Goal: Transaction & Acquisition: Book appointment/travel/reservation

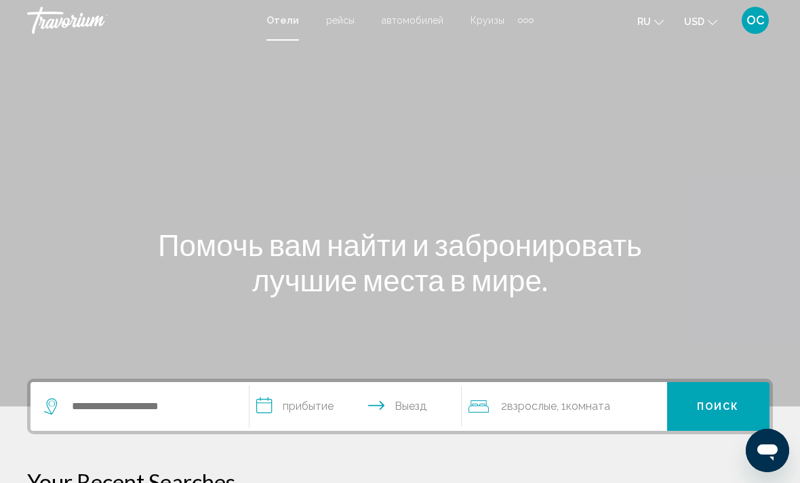
click at [713, 24] on icon "Change currency" at bounding box center [712, 22] width 9 height 9
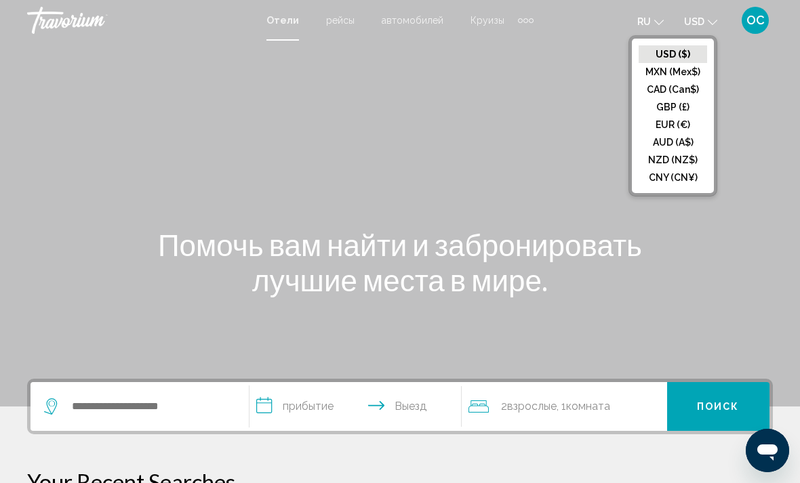
click at [673, 125] on button "EUR (€)" at bounding box center [673, 125] width 68 height 18
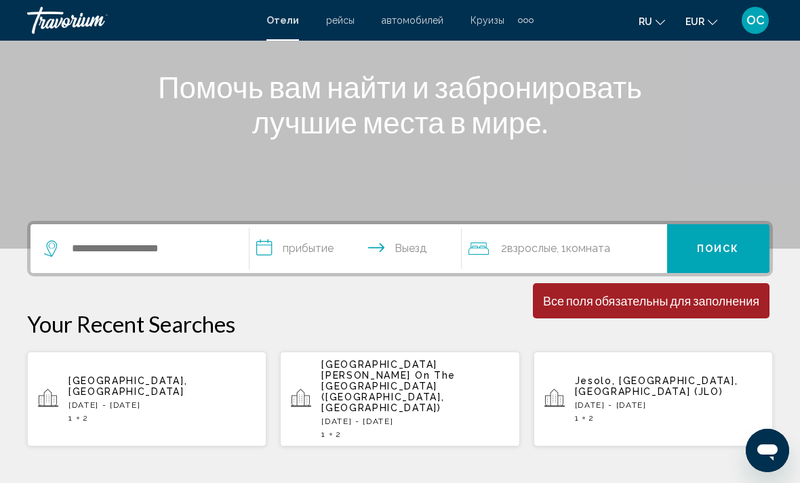
scroll to position [167, 0]
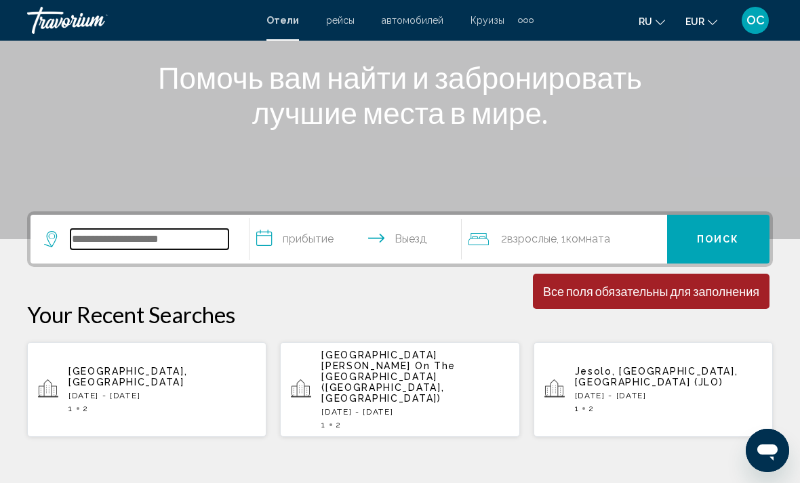
click at [165, 245] on input "Search widget" at bounding box center [150, 239] width 158 height 20
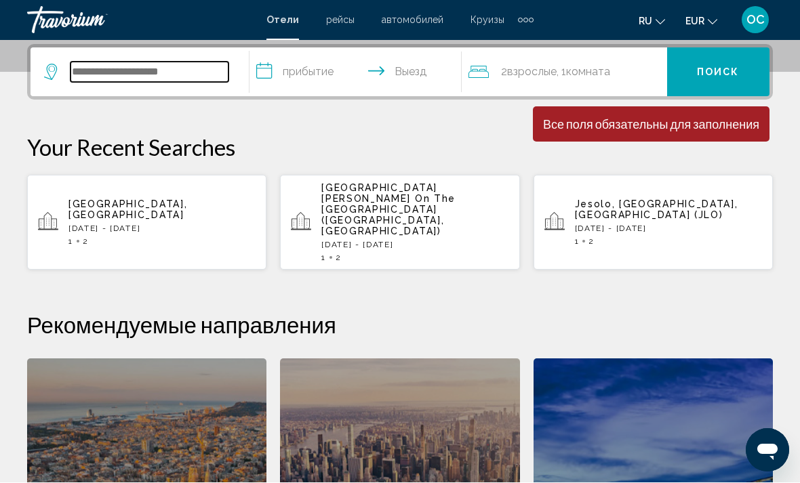
scroll to position [335, 0]
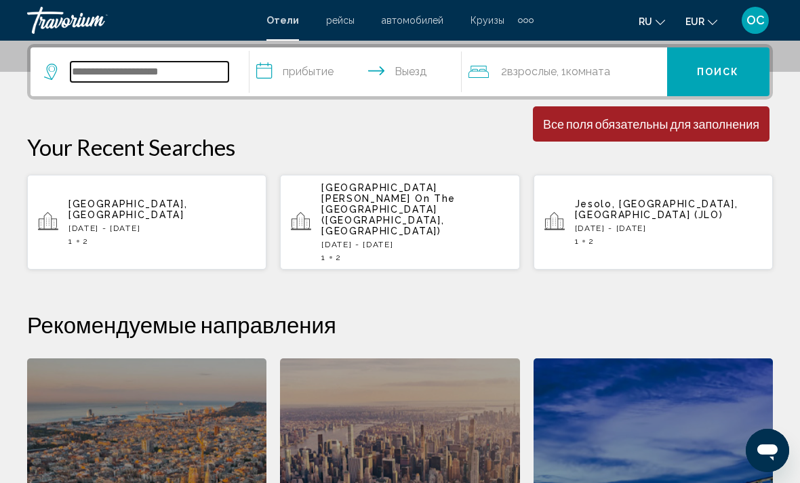
click at [108, 71] on input "Search widget" at bounding box center [150, 72] width 158 height 20
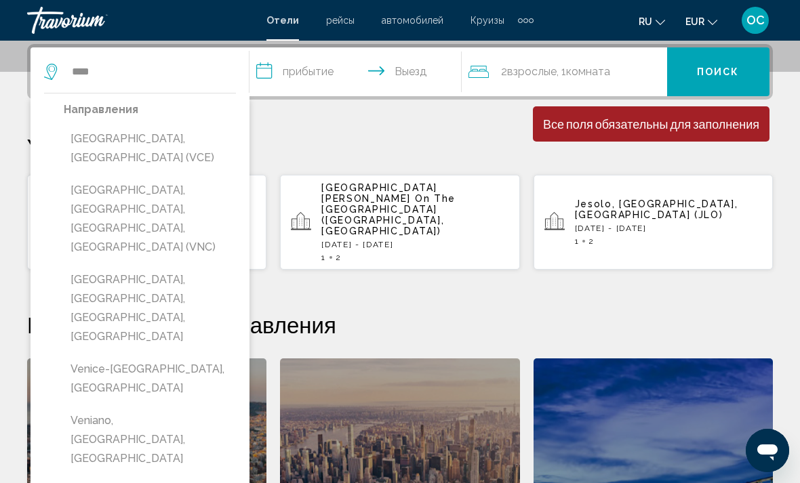
click at [130, 142] on button "[GEOGRAPHIC_DATA], [GEOGRAPHIC_DATA] (VCE)" at bounding box center [150, 148] width 172 height 45
type input "**********"
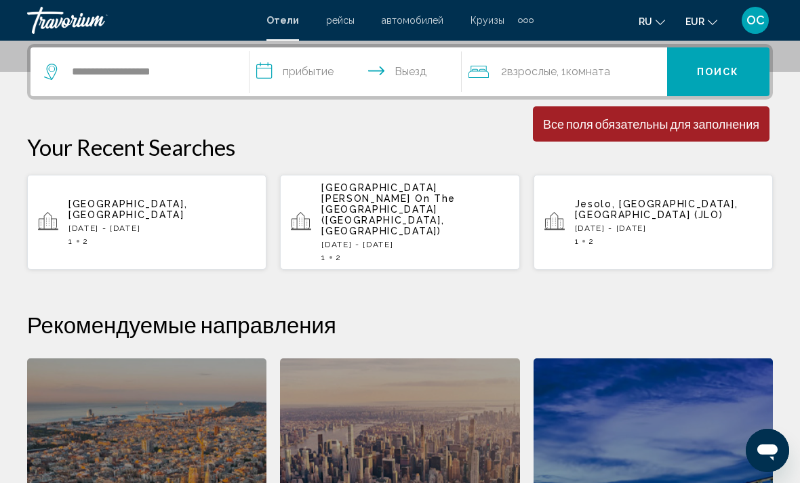
click at [364, 66] on input "**********" at bounding box center [359, 73] width 218 height 53
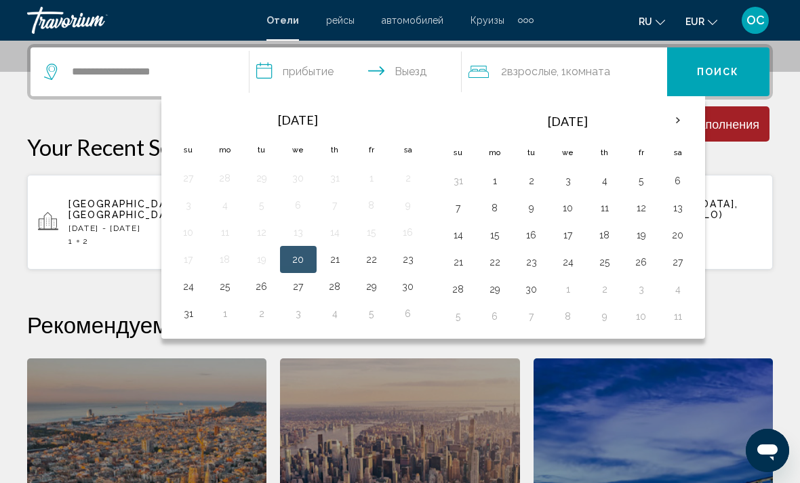
click at [333, 267] on button "21" at bounding box center [335, 259] width 22 height 19
click at [399, 267] on button "23" at bounding box center [408, 259] width 22 height 19
type input "**********"
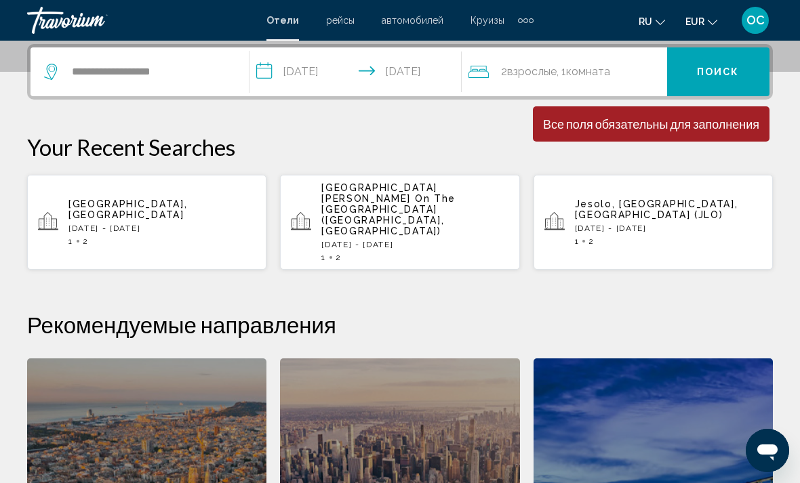
click at [731, 71] on span "Поиск" at bounding box center [718, 72] width 43 height 11
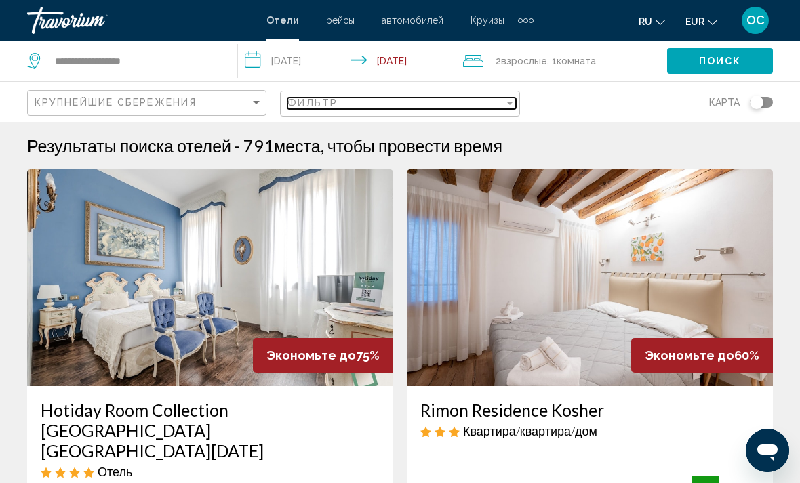
click at [509, 104] on div "Filter" at bounding box center [510, 103] width 7 height 3
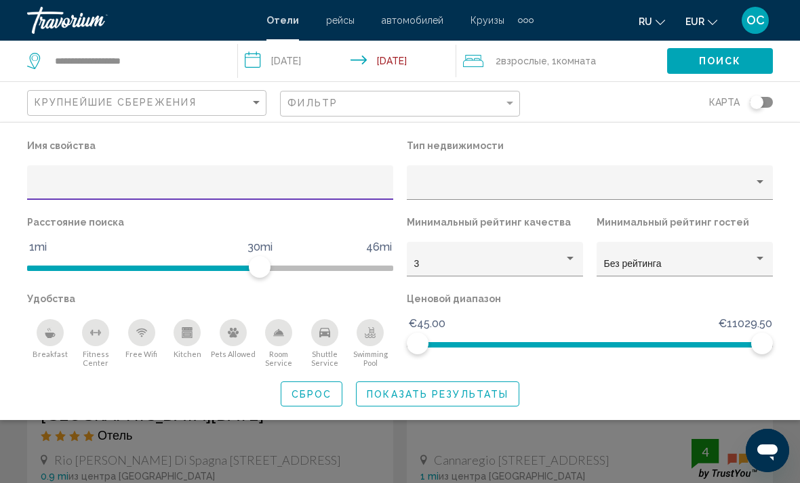
scroll to position [37, 0]
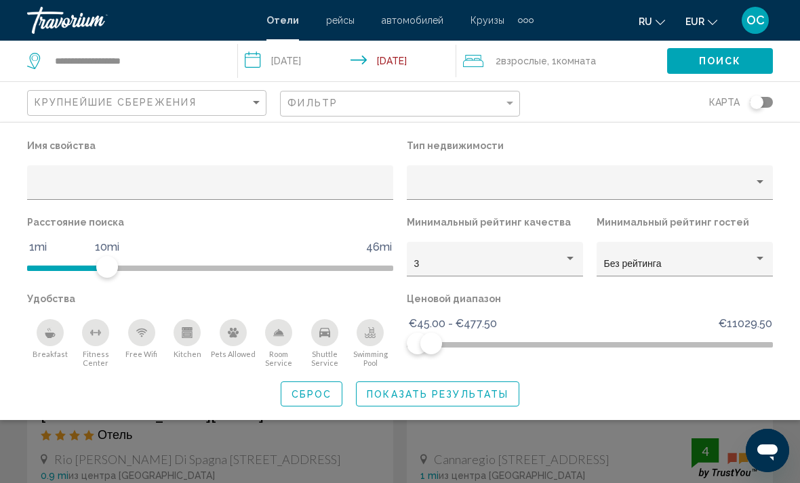
click at [481, 395] on span "Показать результаты" at bounding box center [438, 394] width 142 height 11
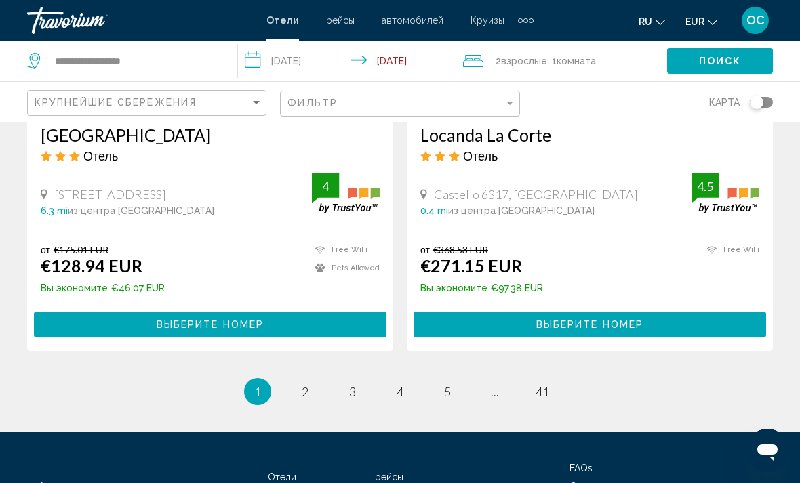
scroll to position [2765, 0]
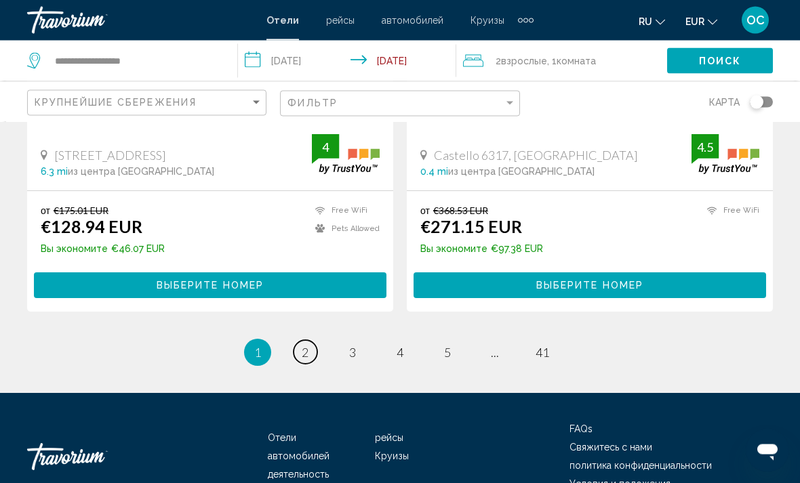
click at [304, 346] on span "2" at bounding box center [305, 353] width 7 height 15
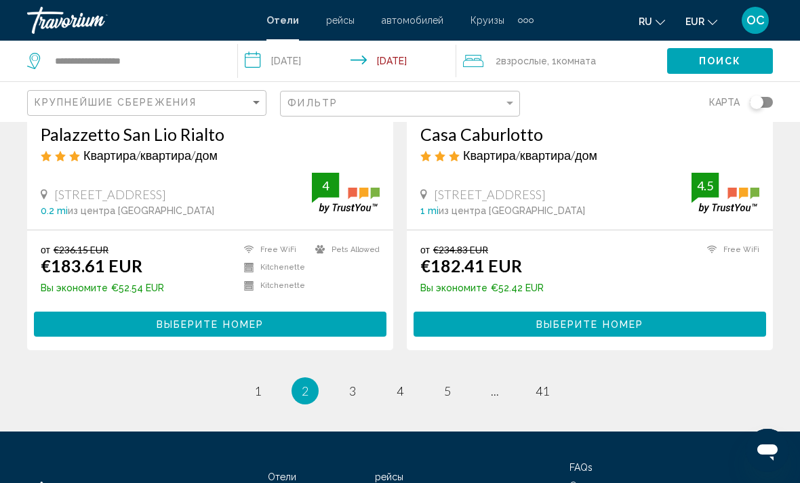
scroll to position [2764, 0]
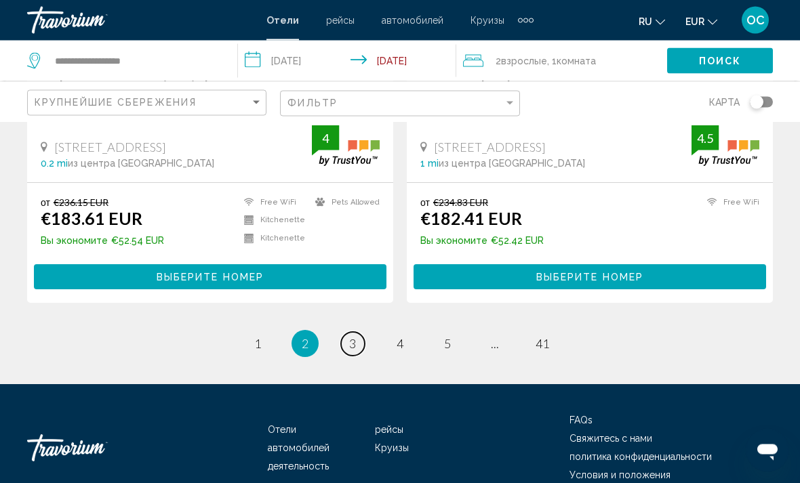
click at [355, 337] on span "3" at bounding box center [352, 344] width 7 height 15
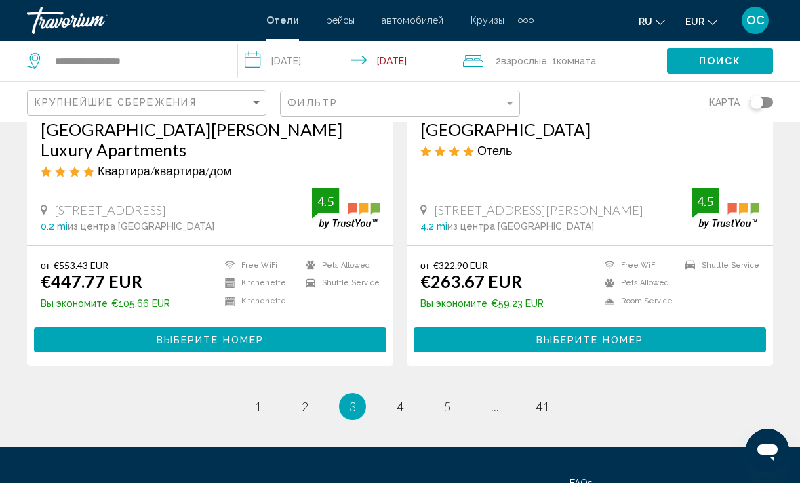
scroll to position [2764, 0]
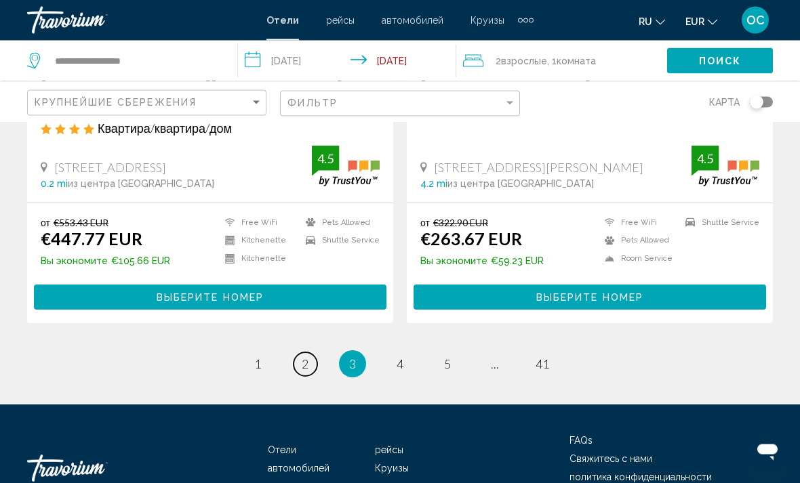
click at [310, 353] on link "page 2" at bounding box center [306, 365] width 24 height 24
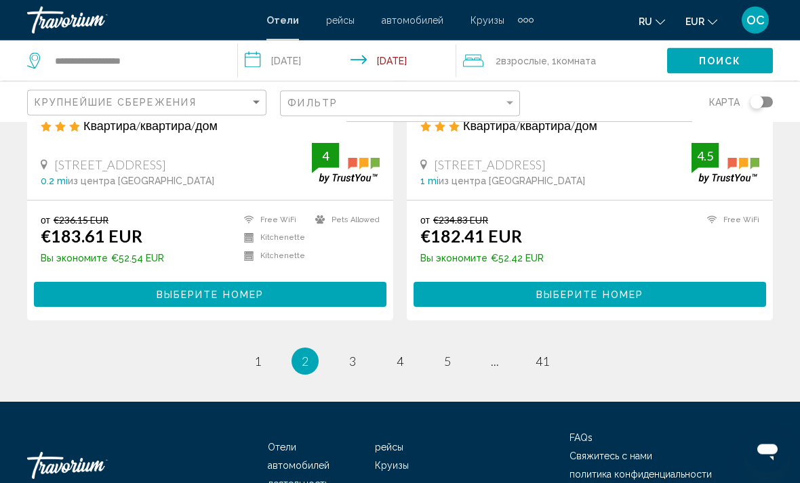
scroll to position [2764, 0]
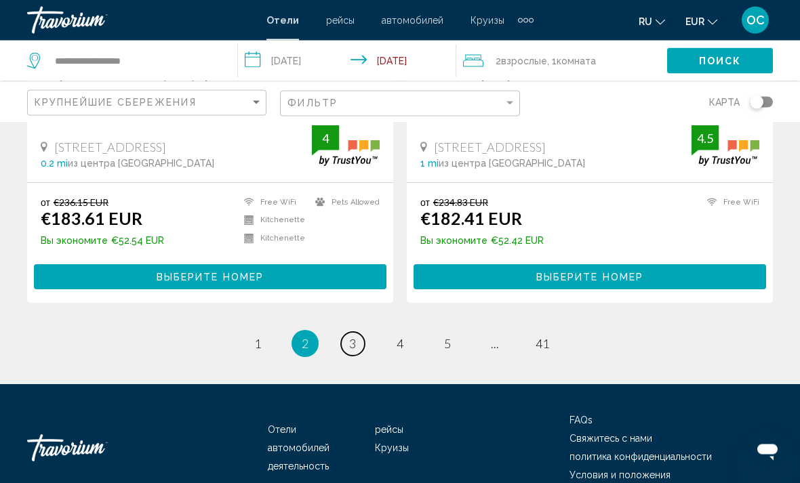
click at [356, 337] on span "3" at bounding box center [352, 344] width 7 height 15
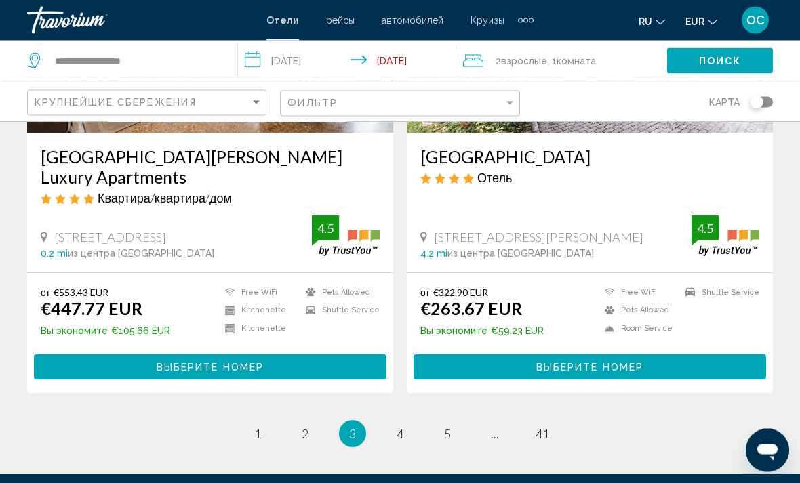
scroll to position [2764, 0]
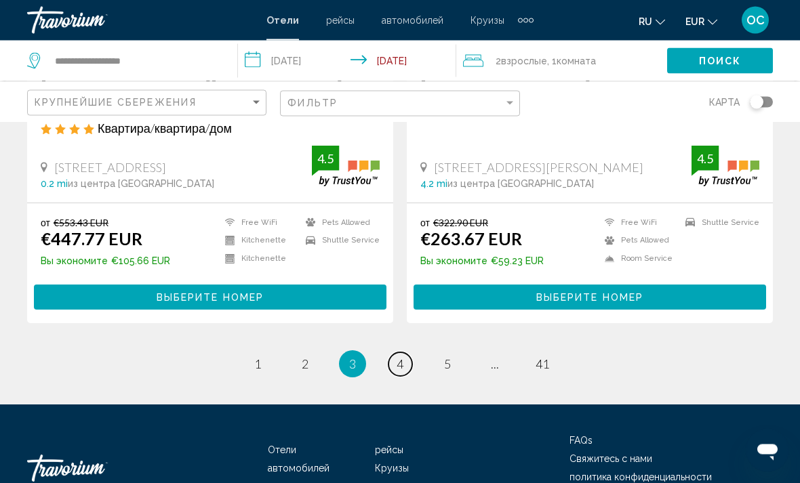
click at [403, 357] on span "4" at bounding box center [400, 364] width 7 height 15
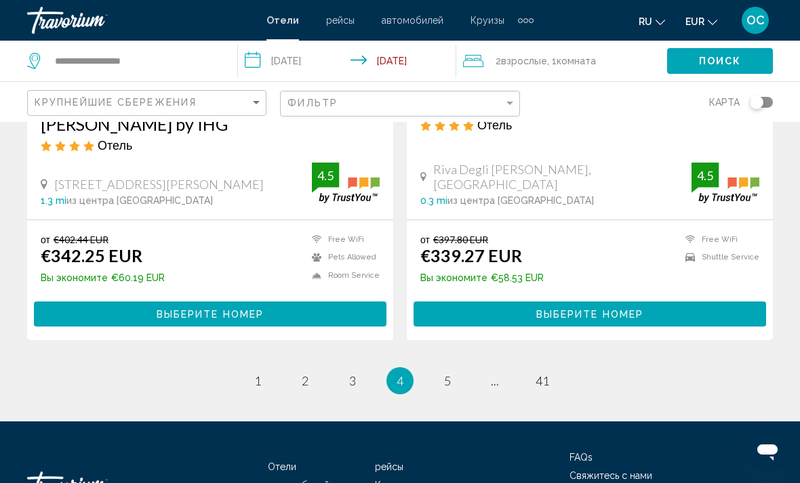
scroll to position [2764, 0]
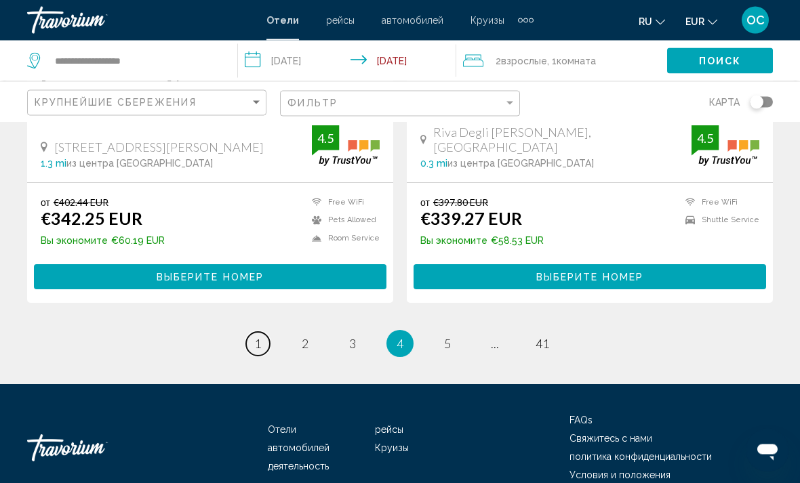
click at [257, 337] on span "1" at bounding box center [257, 344] width 7 height 15
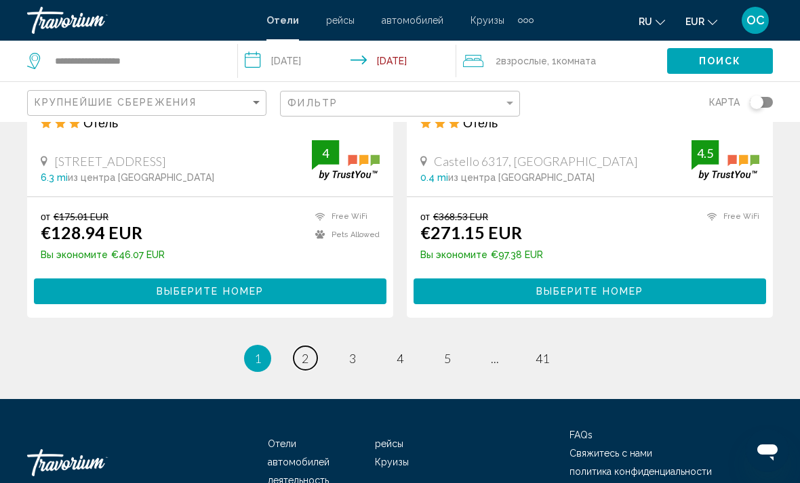
click at [304, 347] on link "page 2" at bounding box center [306, 359] width 24 height 24
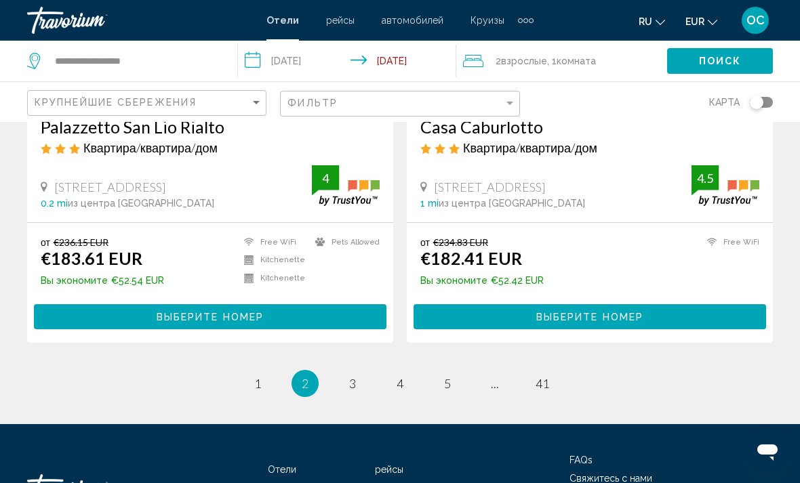
scroll to position [2764, 0]
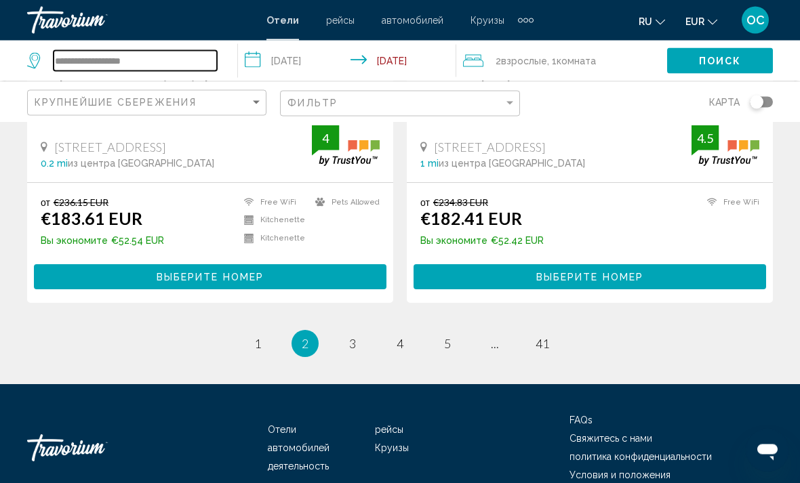
click at [165, 52] on input "**********" at bounding box center [135, 61] width 163 height 20
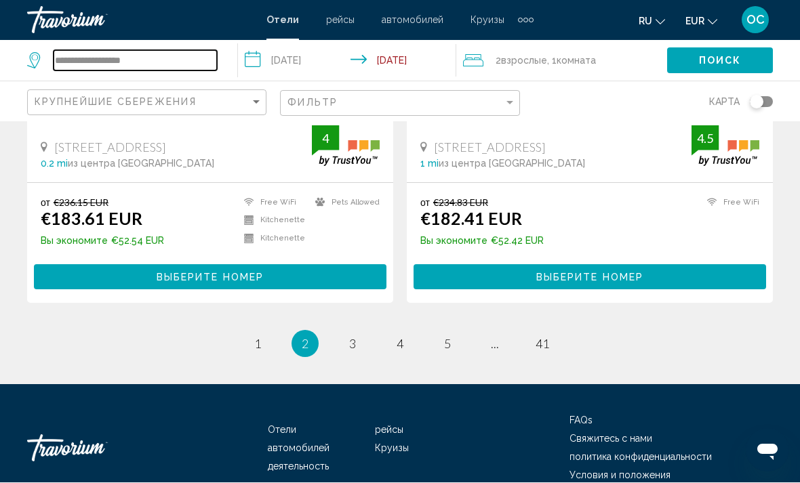
click at [75, 54] on input "**********" at bounding box center [135, 61] width 163 height 20
click at [72, 58] on input "**********" at bounding box center [135, 61] width 163 height 20
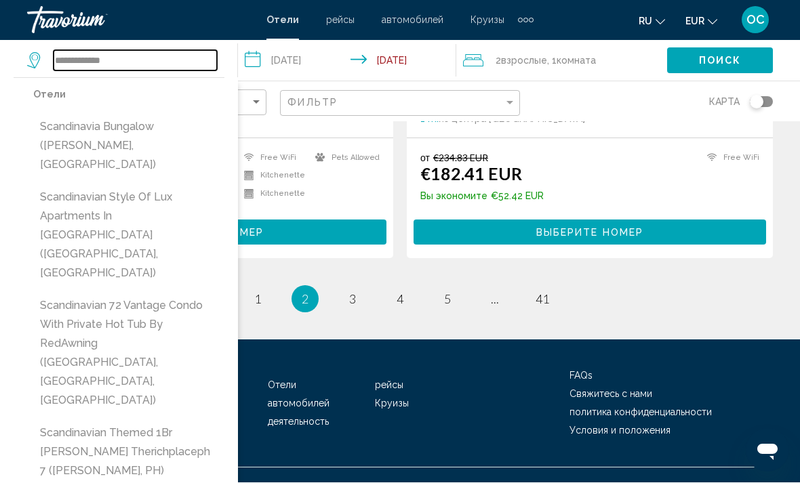
scroll to position [2809, 0]
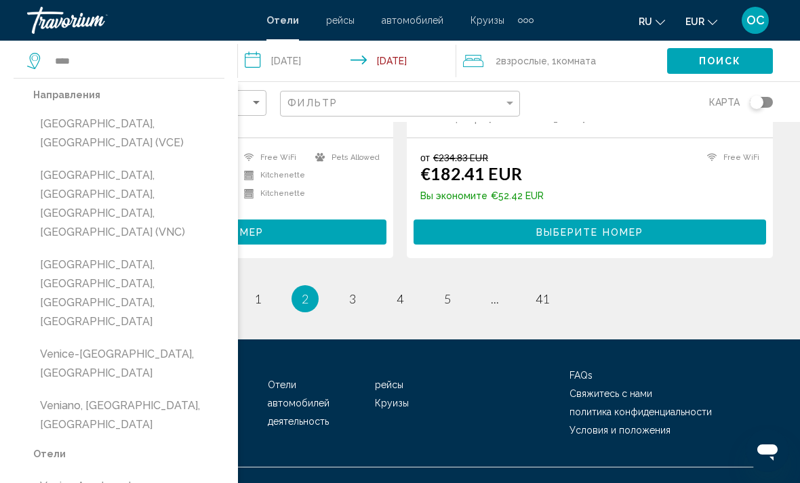
click at [98, 132] on button "[GEOGRAPHIC_DATA], [GEOGRAPHIC_DATA] (VCE)" at bounding box center [128, 133] width 191 height 45
type input "**********"
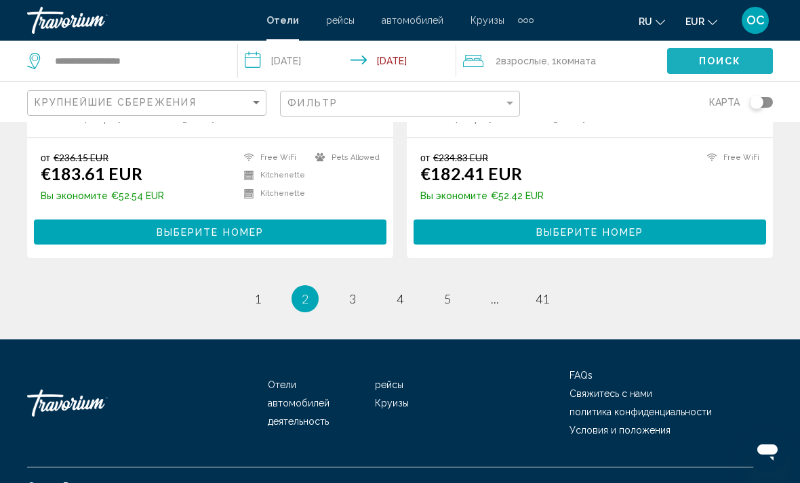
click at [732, 65] on span "Поиск" at bounding box center [720, 61] width 43 height 11
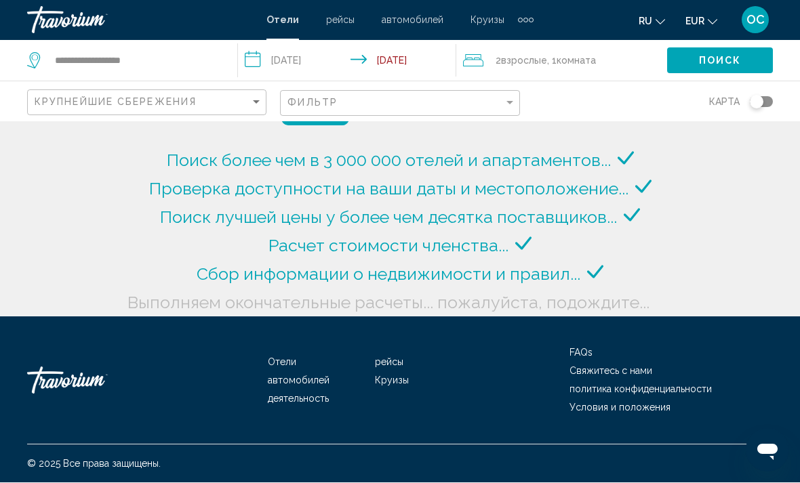
scroll to position [45, 0]
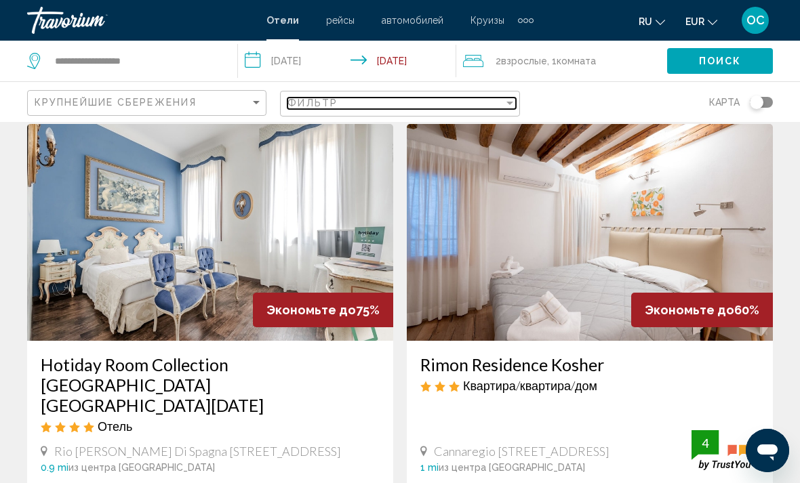
click at [510, 107] on div "Filter" at bounding box center [510, 103] width 12 height 11
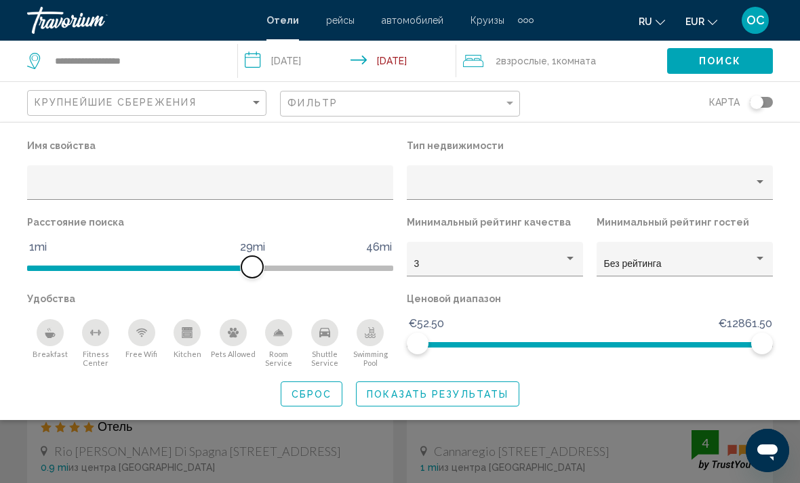
click at [252, 259] on span "Hotel Filters" at bounding box center [210, 266] width 366 height 22
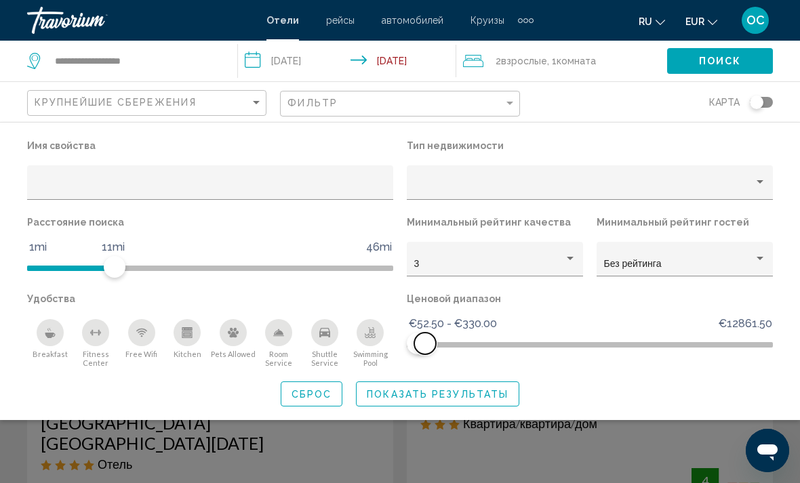
scroll to position [7, 0]
click at [433, 353] on span "Hotel Filters" at bounding box center [432, 343] width 28 height 22
click at [469, 405] on button "Показать результаты" at bounding box center [437, 394] width 163 height 25
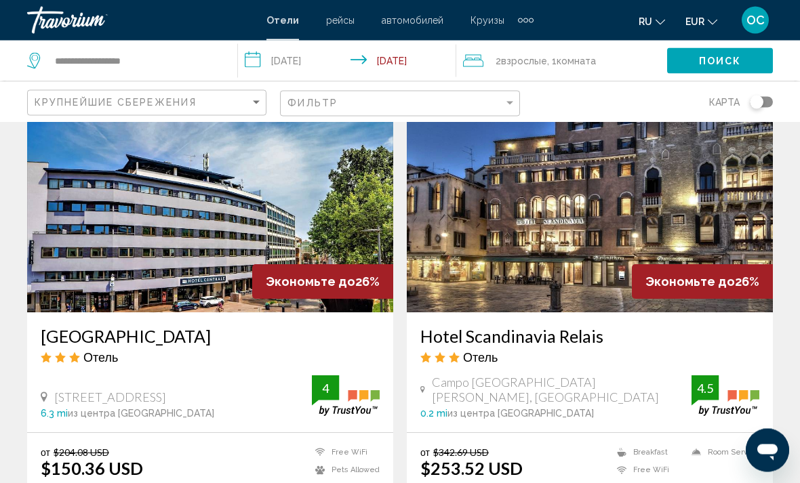
scroll to position [2040, 0]
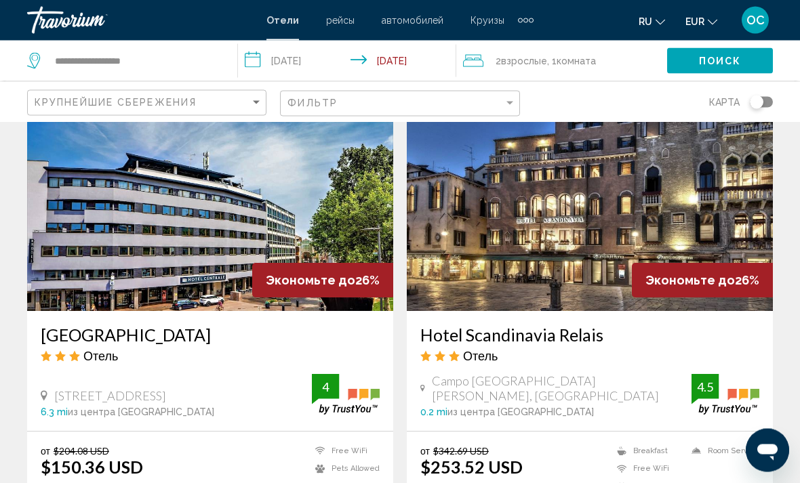
click at [693, 190] on img "Main content" at bounding box center [590, 203] width 366 height 217
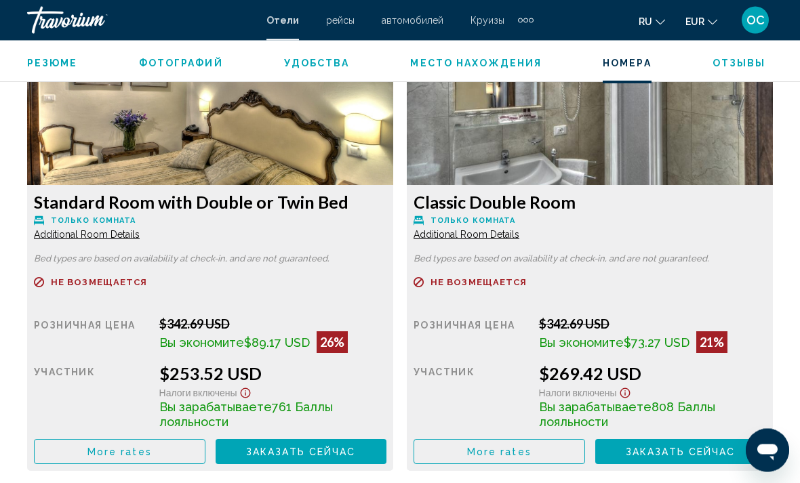
scroll to position [2143, 0]
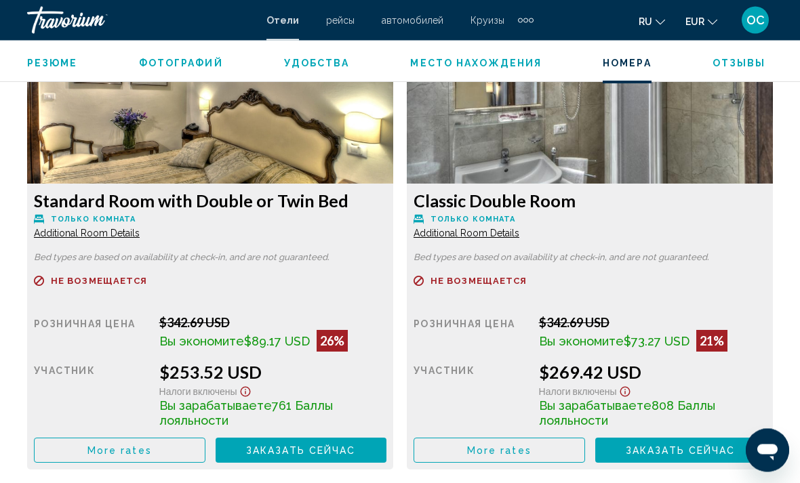
click at [157, 452] on button "More rates" at bounding box center [120, 451] width 172 height 25
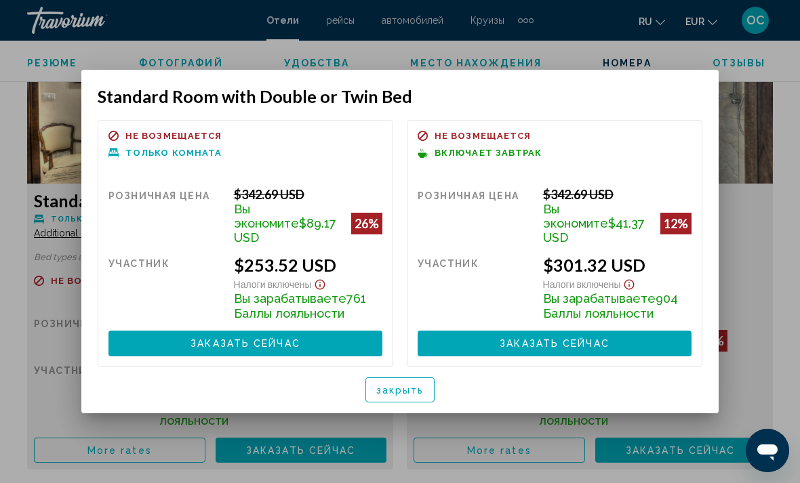
click at [559, 339] on span "Заказать сейчас" at bounding box center [555, 344] width 110 height 11
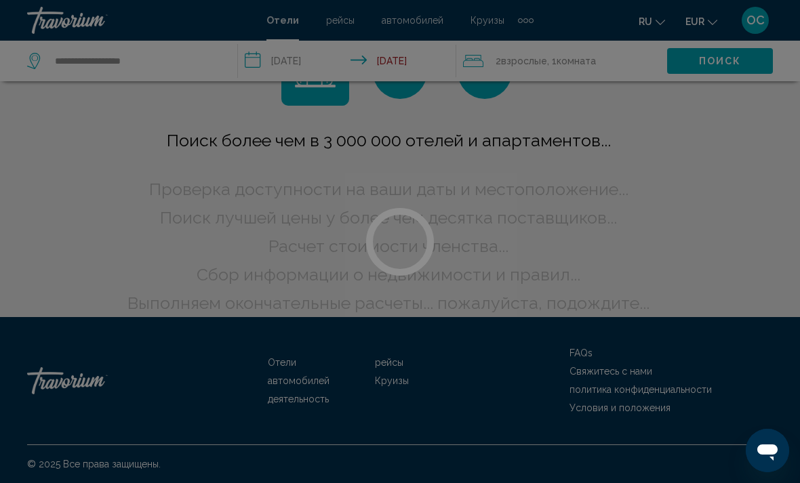
scroll to position [18, 0]
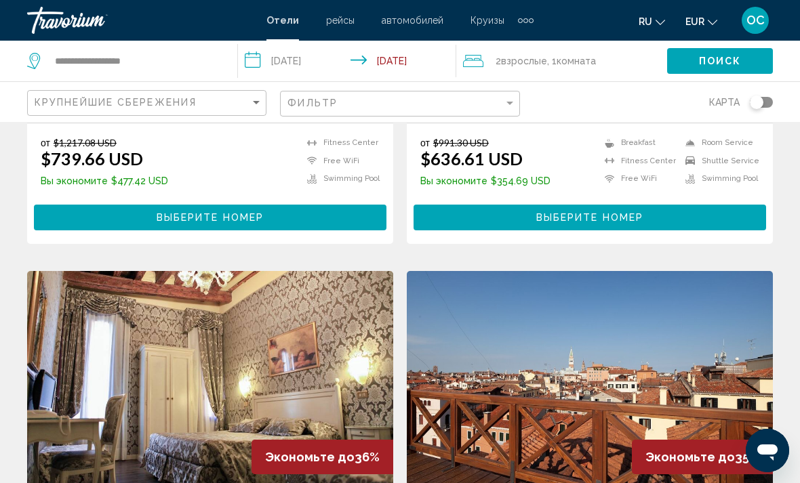
scroll to position [867, 0]
click at [764, 22] on span "OC" at bounding box center [756, 21] width 18 height 14
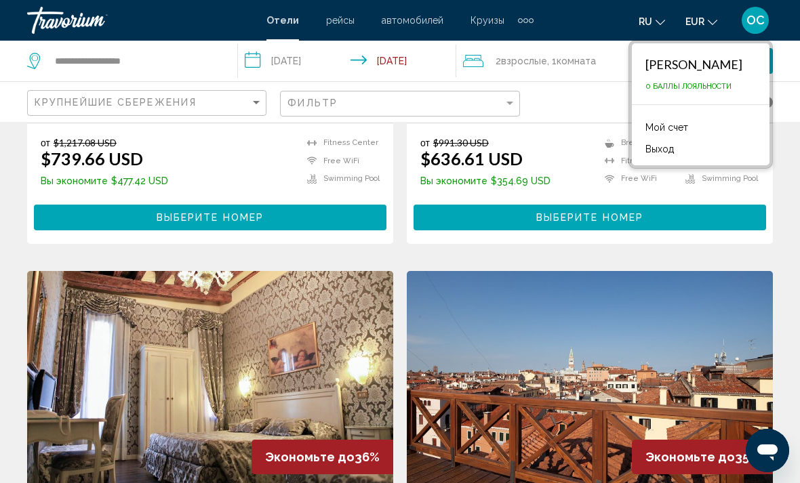
click at [668, 158] on button "Выход" at bounding box center [660, 149] width 42 height 18
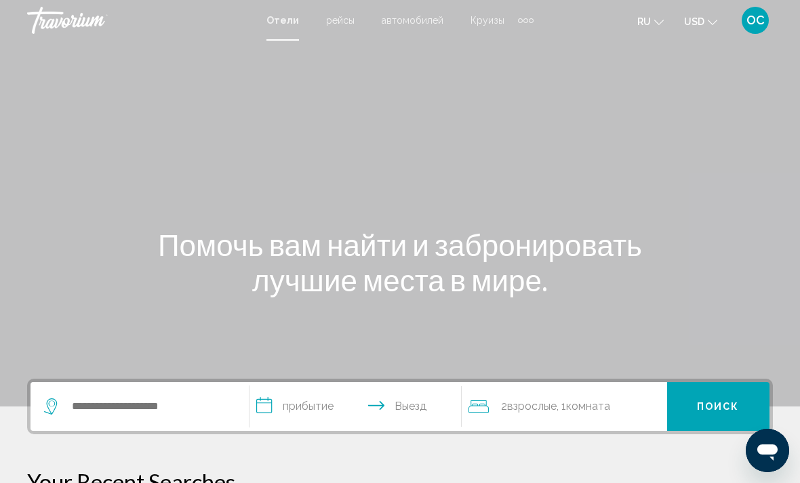
click at [711, 26] on button "USD USD ($) MXN (Mex$) CAD (Can$) GBP (£) EUR (€) AUD (A$) NZD (NZ$) CNY (CN¥)" at bounding box center [700, 22] width 33 height 20
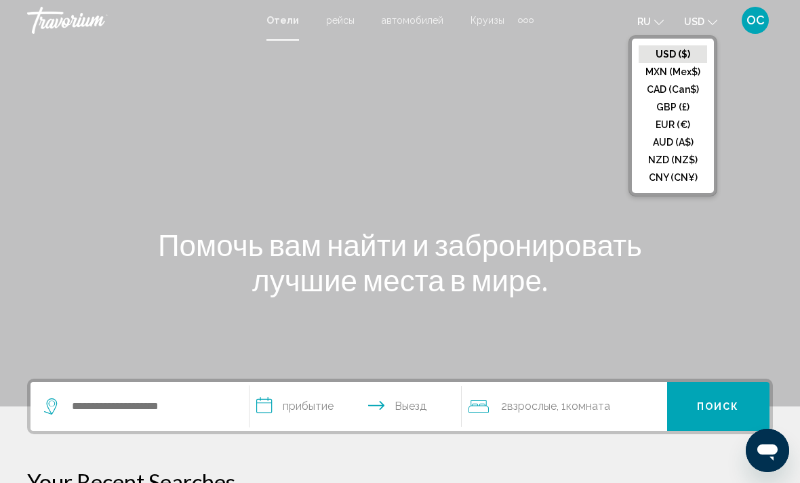
click at [672, 123] on button "EUR (€)" at bounding box center [673, 125] width 68 height 18
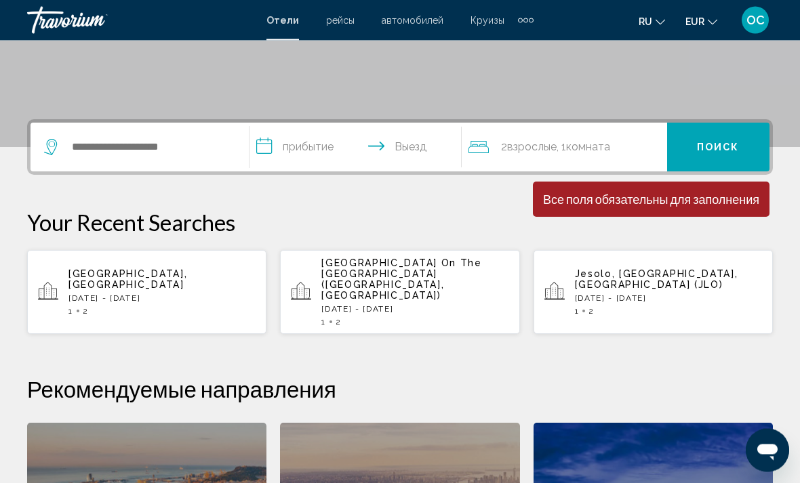
scroll to position [260, 0]
click at [163, 144] on input "Search widget" at bounding box center [150, 147] width 158 height 20
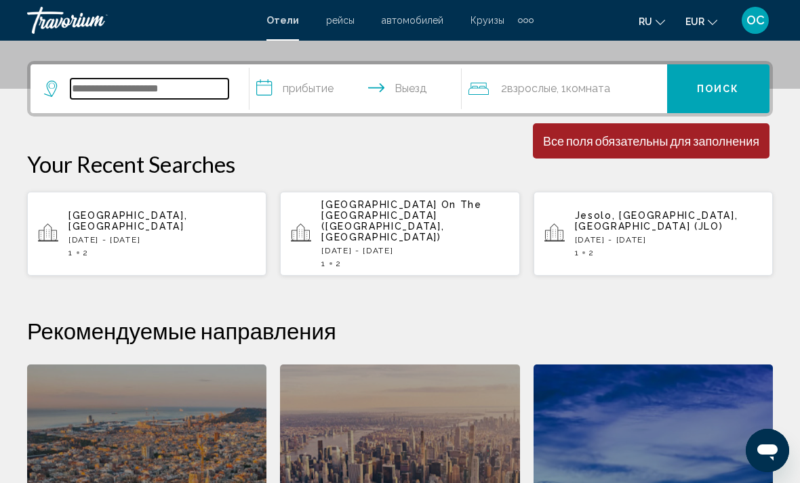
scroll to position [335, 0]
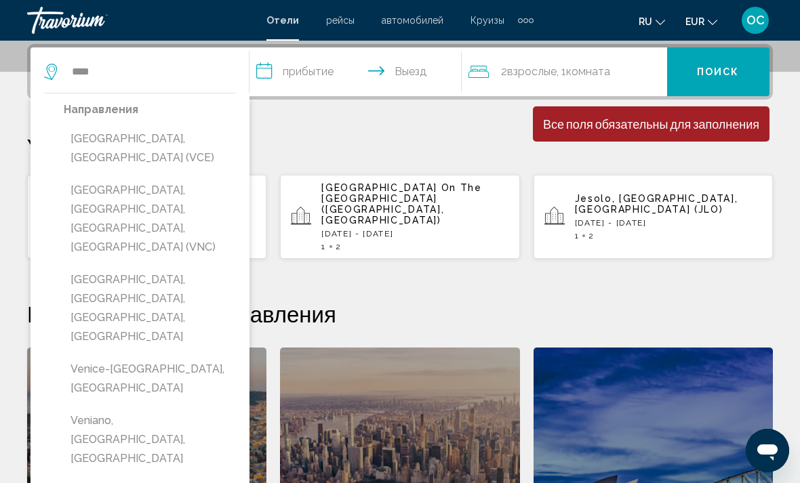
click at [149, 138] on button "[GEOGRAPHIC_DATA], [GEOGRAPHIC_DATA] (VCE)" at bounding box center [150, 148] width 172 height 45
type input "**********"
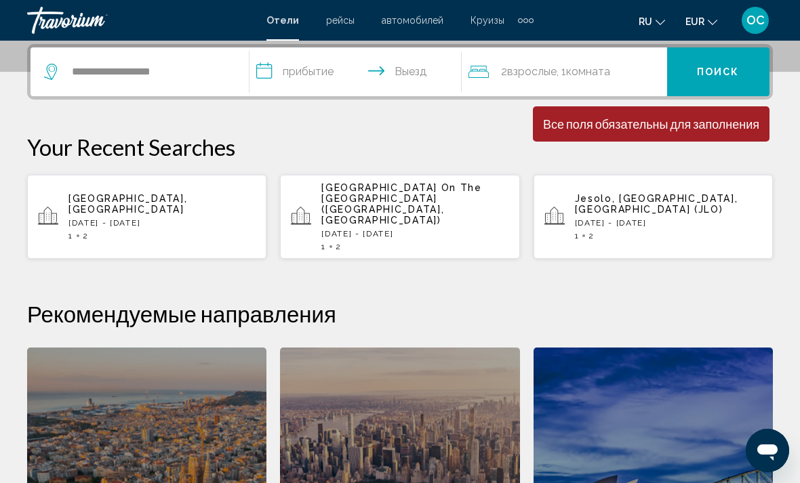
click at [395, 75] on input "**********" at bounding box center [359, 73] width 218 height 53
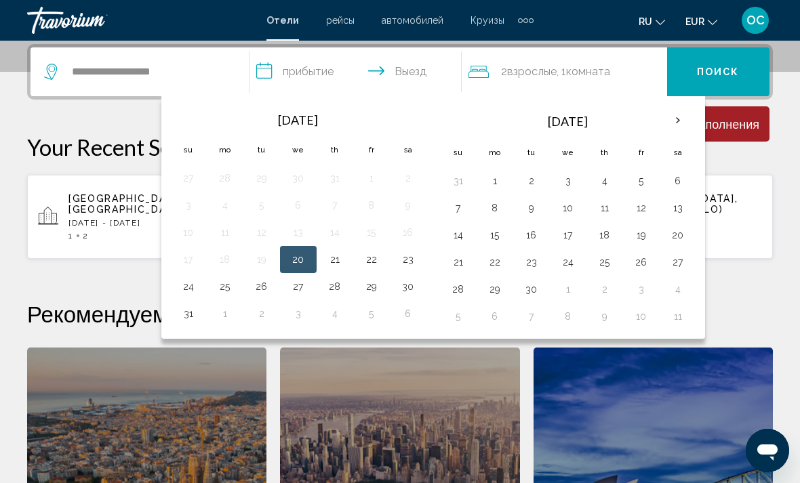
click at [336, 267] on button "21" at bounding box center [335, 259] width 22 height 19
click at [411, 264] on button "23" at bounding box center [408, 259] width 22 height 19
type input "**********"
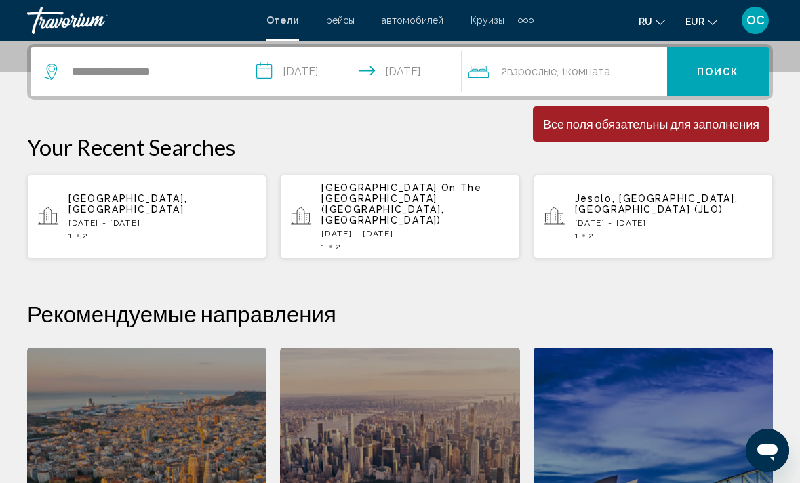
click at [732, 66] on span "Поиск" at bounding box center [718, 71] width 43 height 11
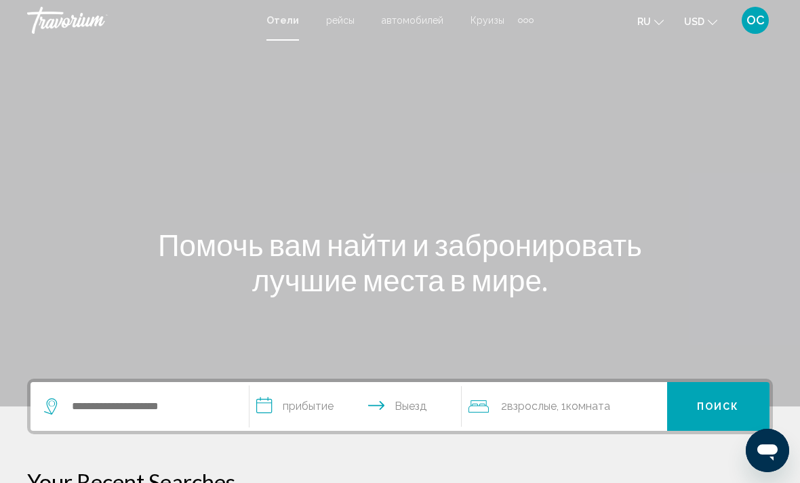
click at [717, 21] on icon "Change currency" at bounding box center [712, 22] width 9 height 5
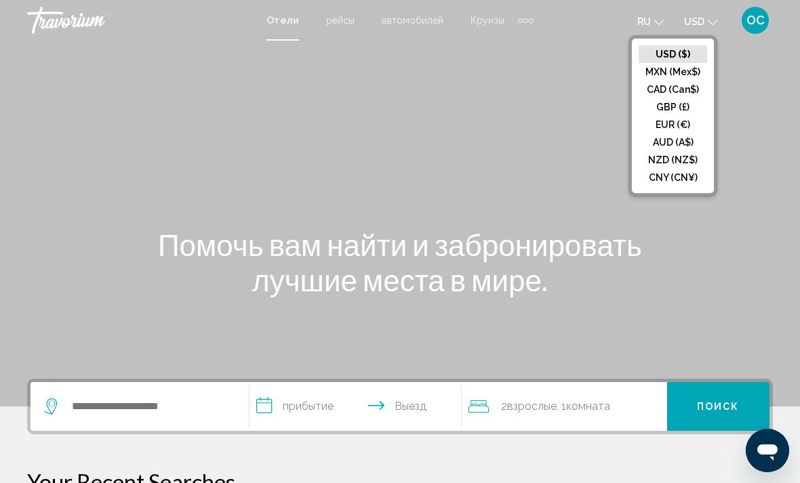
click at [675, 123] on button "EUR (€)" at bounding box center [673, 125] width 68 height 18
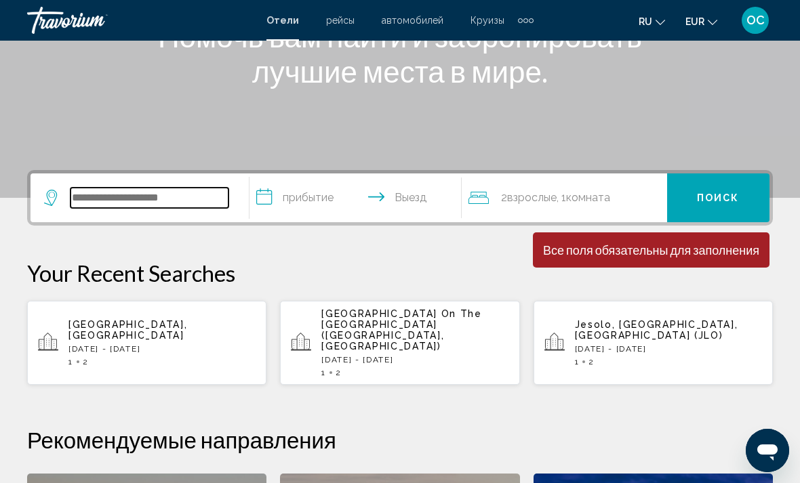
click at [157, 208] on input "Search widget" at bounding box center [150, 198] width 158 height 20
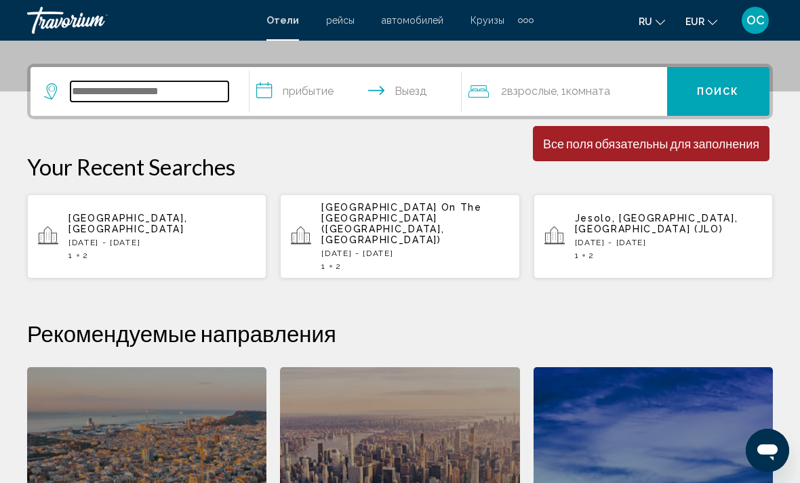
scroll to position [335, 0]
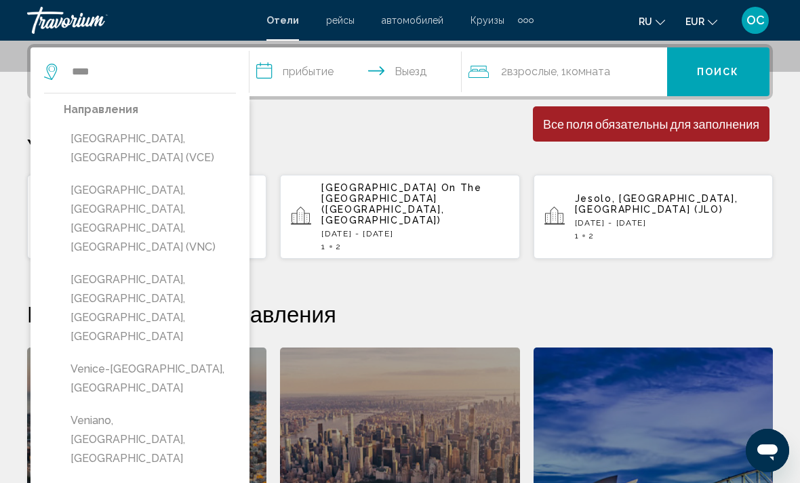
click at [162, 140] on button "[GEOGRAPHIC_DATA], [GEOGRAPHIC_DATA] (VCE)" at bounding box center [150, 148] width 172 height 45
type input "**********"
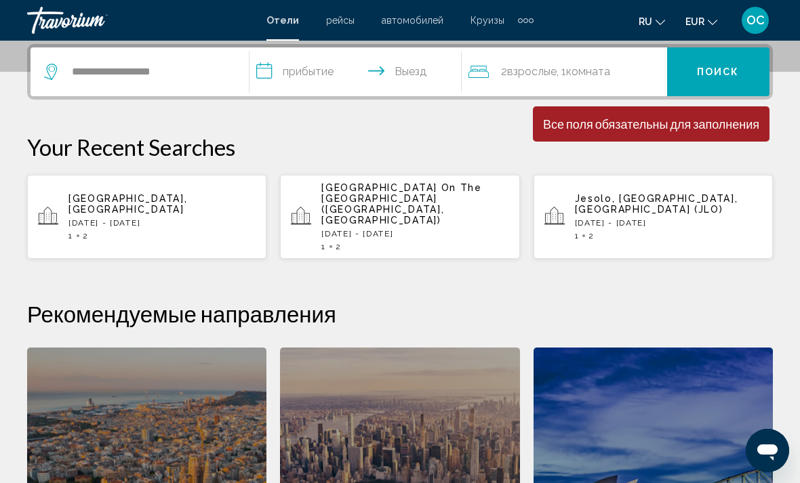
click at [355, 70] on input "**********" at bounding box center [359, 73] width 218 height 53
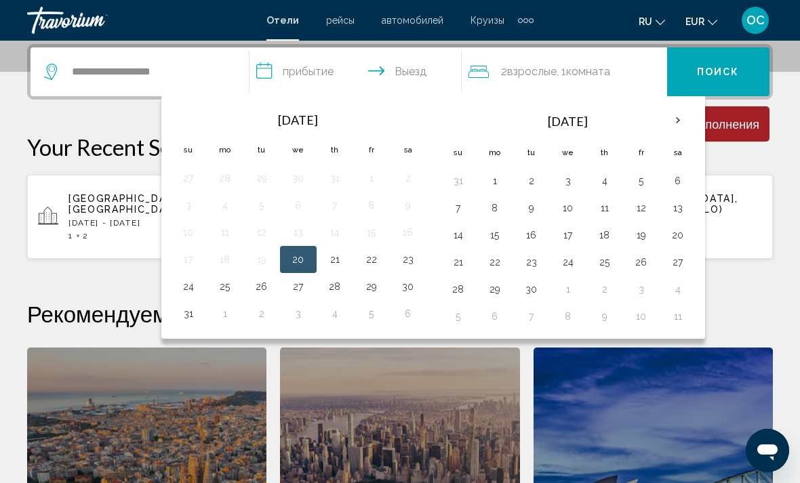
click at [337, 264] on button "21" at bounding box center [335, 259] width 22 height 19
click at [407, 265] on button "23" at bounding box center [408, 259] width 22 height 19
type input "**********"
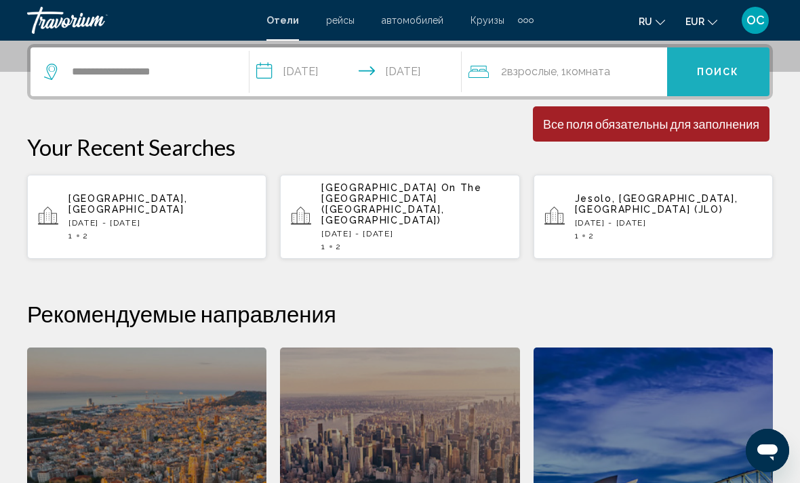
click at [725, 73] on span "Поиск" at bounding box center [718, 72] width 43 height 11
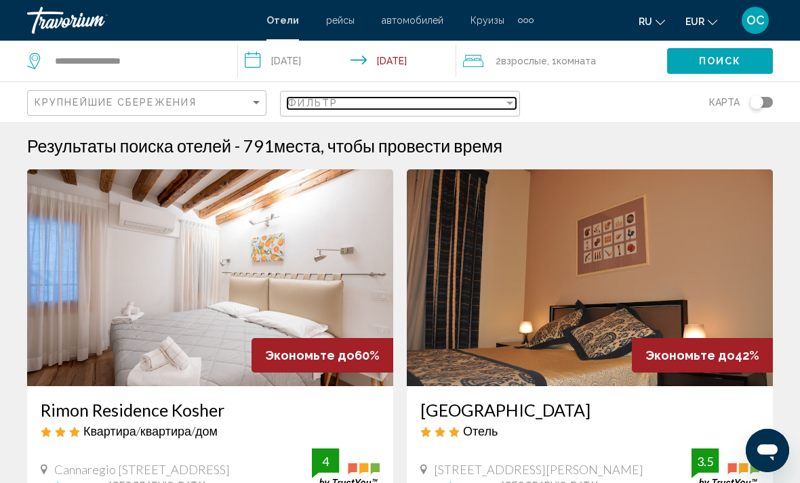
click at [510, 106] on div "Filter" at bounding box center [510, 103] width 12 height 11
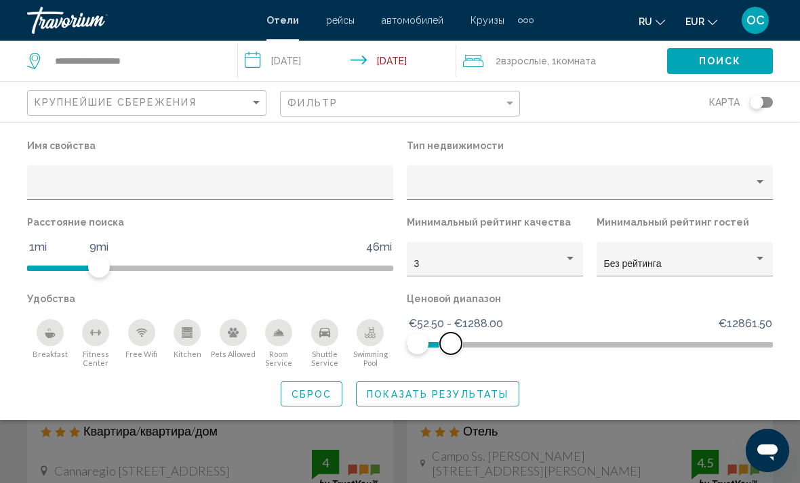
scroll to position [1, 0]
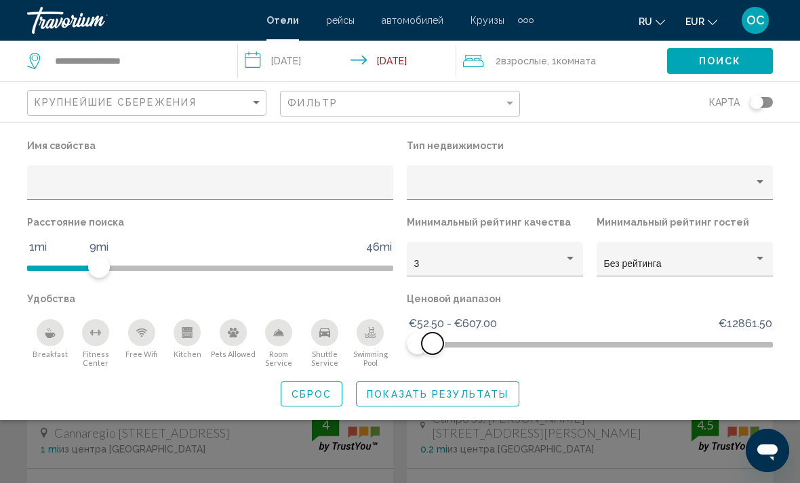
scroll to position [42, 0]
click at [471, 399] on span "Показать результаты" at bounding box center [438, 394] width 142 height 11
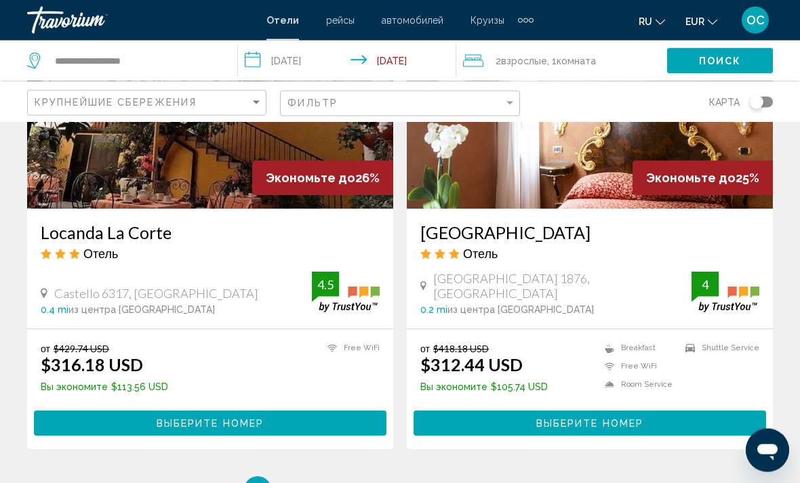
scroll to position [2602, 0]
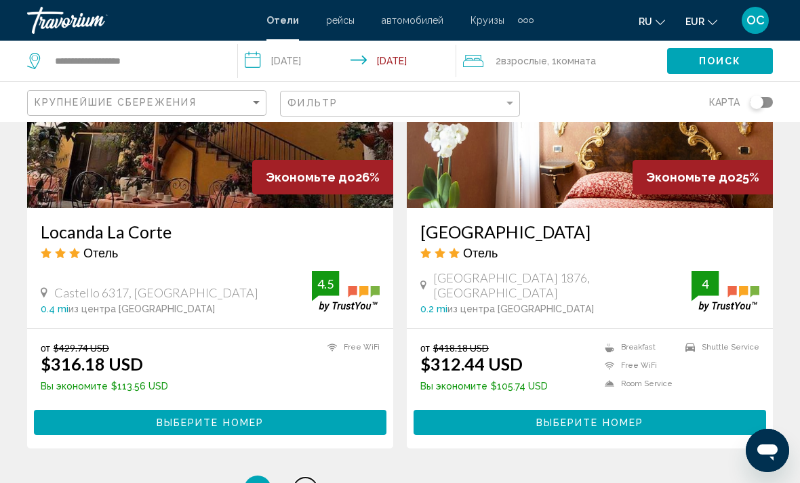
click at [310, 483] on link "page 2" at bounding box center [306, 490] width 24 height 24
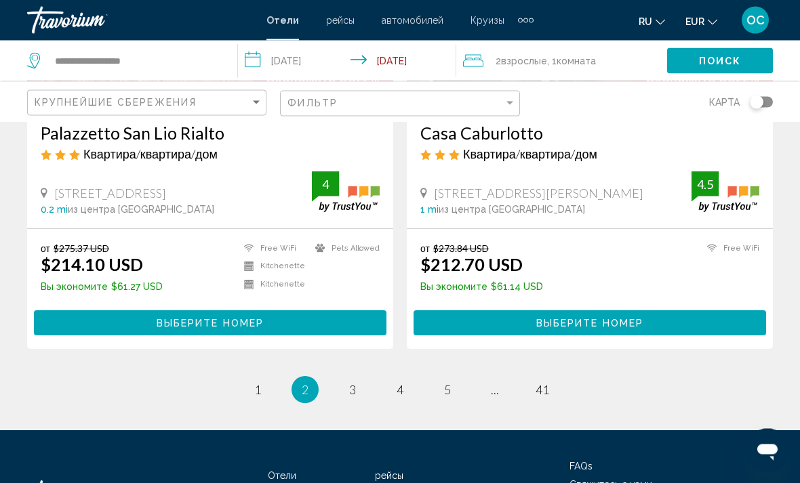
scroll to position [2764, 0]
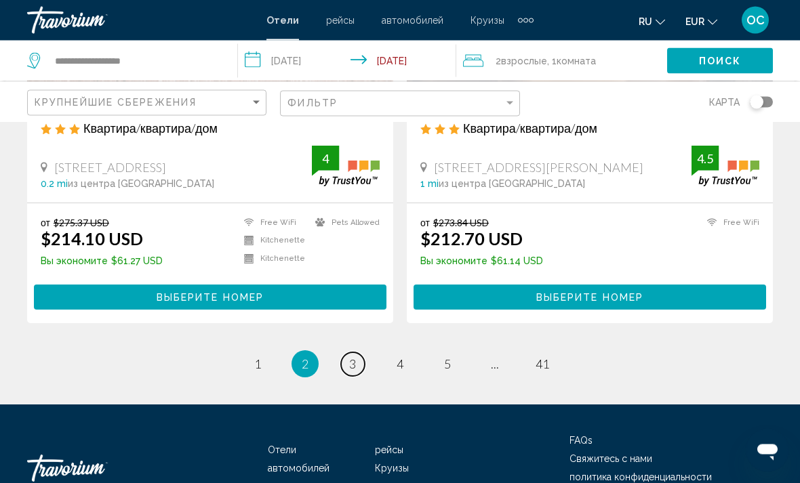
click at [355, 357] on span "3" at bounding box center [352, 364] width 7 height 15
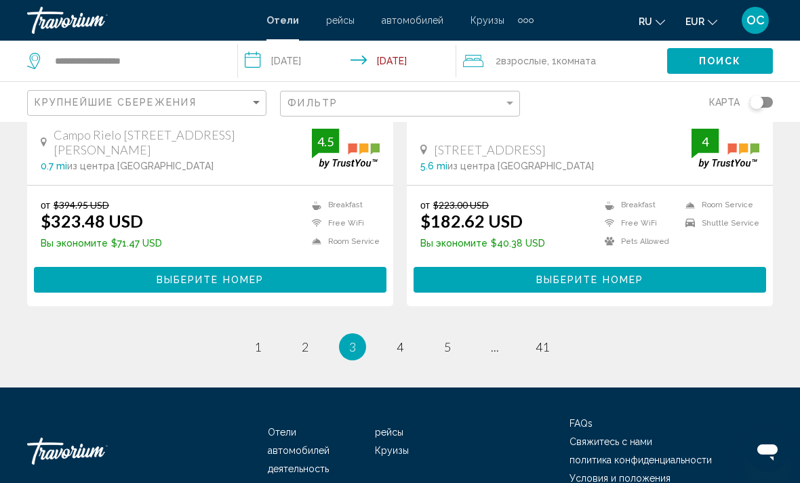
scroll to position [2764, 0]
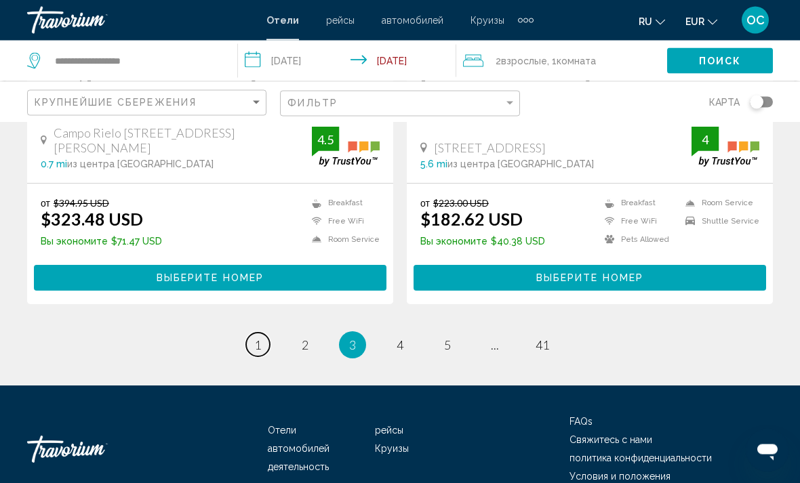
click at [259, 338] on span "1" at bounding box center [257, 345] width 7 height 15
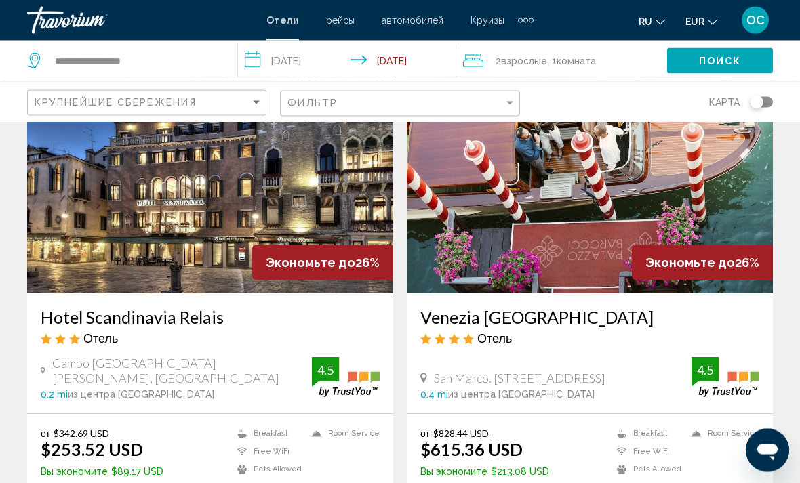
click at [224, 191] on img "Main content" at bounding box center [210, 185] width 366 height 217
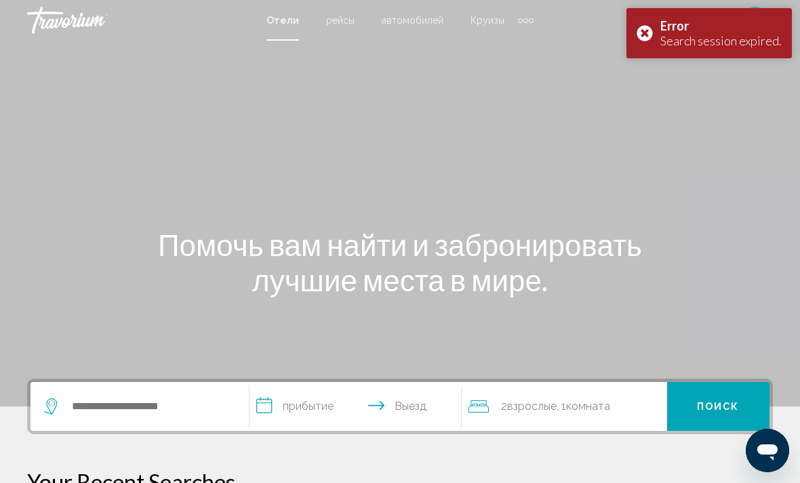
click at [646, 34] on div "Error Search session expired." at bounding box center [709, 33] width 165 height 50
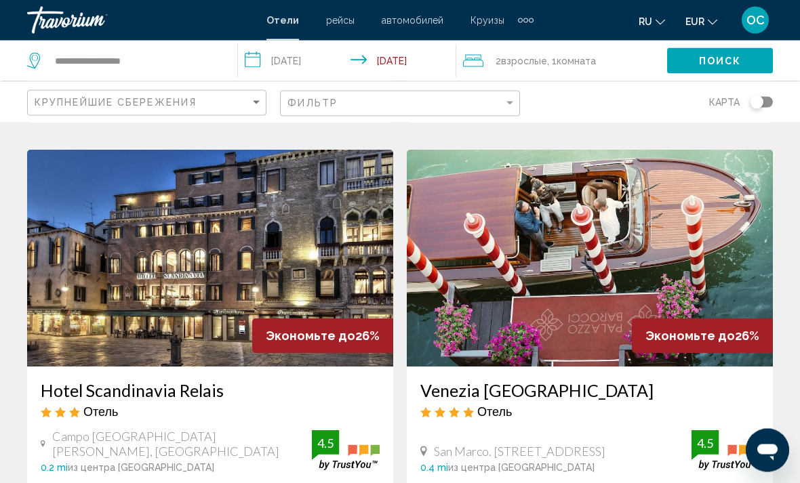
click at [161, 292] on img "Main content" at bounding box center [210, 259] width 366 height 217
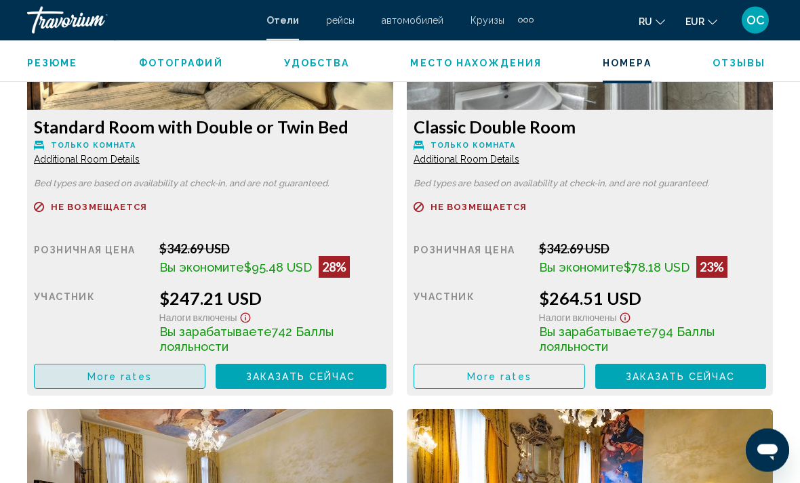
scroll to position [2217, 0]
click at [98, 378] on span "More rates" at bounding box center [119, 377] width 64 height 11
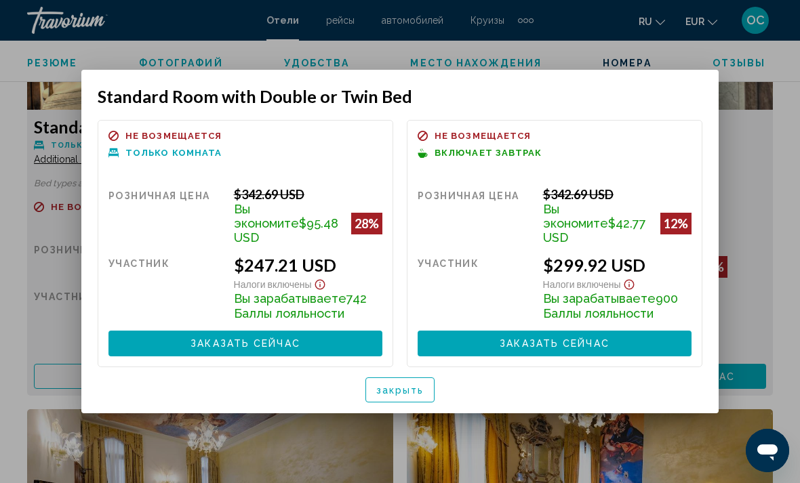
click at [560, 339] on span "Заказать сейчас" at bounding box center [555, 344] width 110 height 11
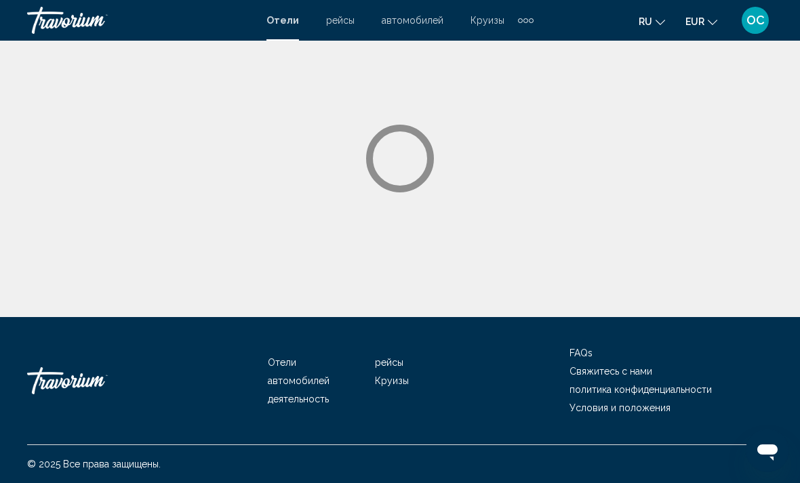
scroll to position [45, 0]
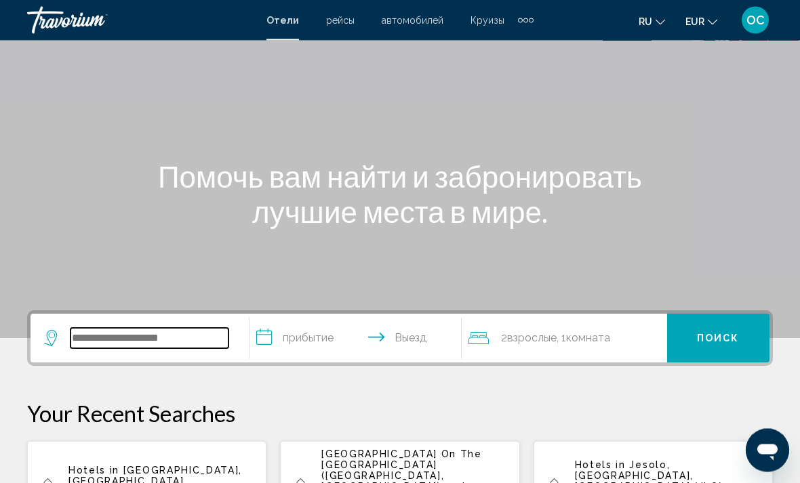
click at [150, 343] on input "Search widget" at bounding box center [150, 339] width 158 height 20
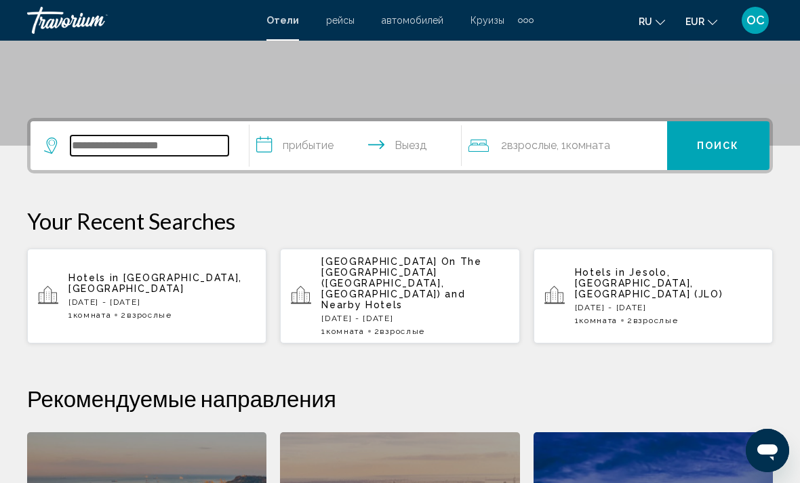
scroll to position [335, 0]
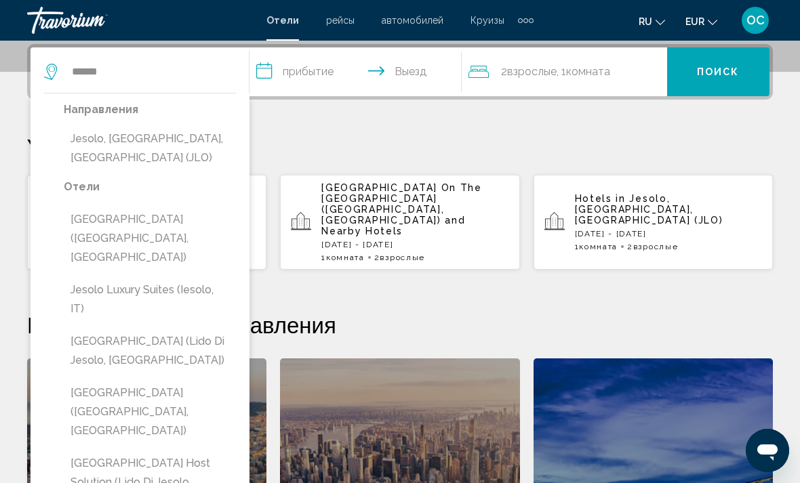
click at [143, 147] on button "Jesolo, [GEOGRAPHIC_DATA], [GEOGRAPHIC_DATA] (JLO)" at bounding box center [150, 148] width 172 height 45
type input "**********"
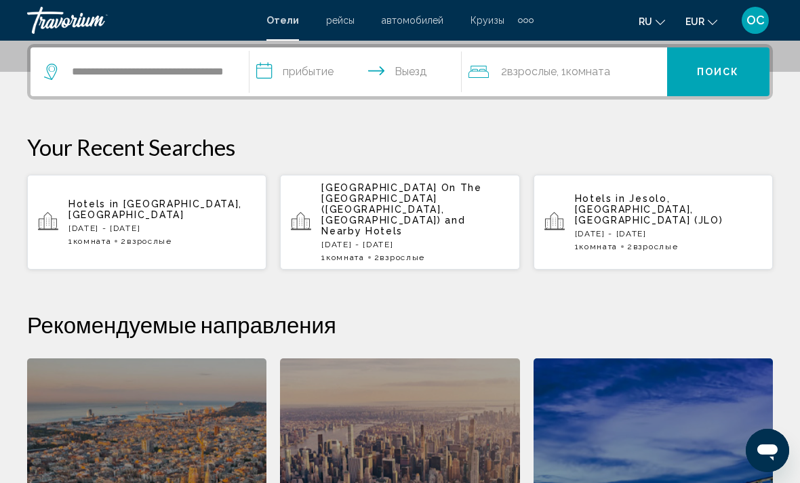
click at [397, 79] on input "**********" at bounding box center [359, 73] width 218 height 53
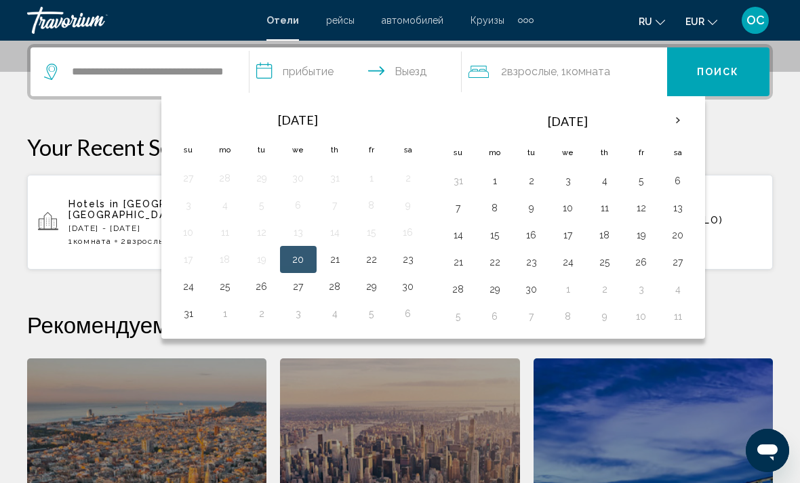
click at [410, 265] on button "23" at bounding box center [408, 259] width 22 height 19
click at [262, 291] on button "26" at bounding box center [262, 286] width 22 height 19
type input "**********"
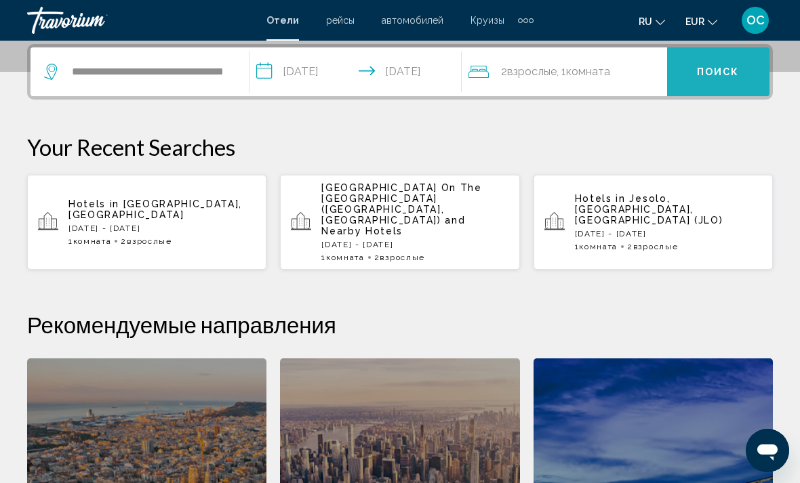
click at [728, 70] on span "Поиск" at bounding box center [718, 72] width 43 height 11
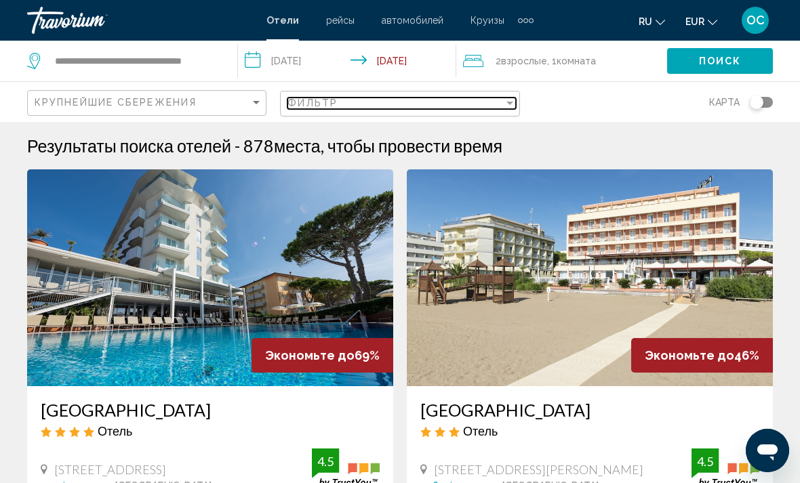
click at [515, 104] on div "Filter" at bounding box center [510, 103] width 12 height 11
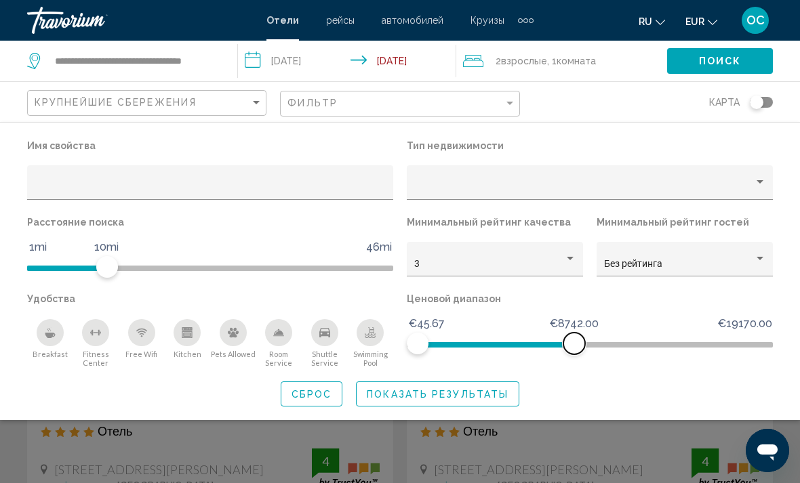
scroll to position [1, 0]
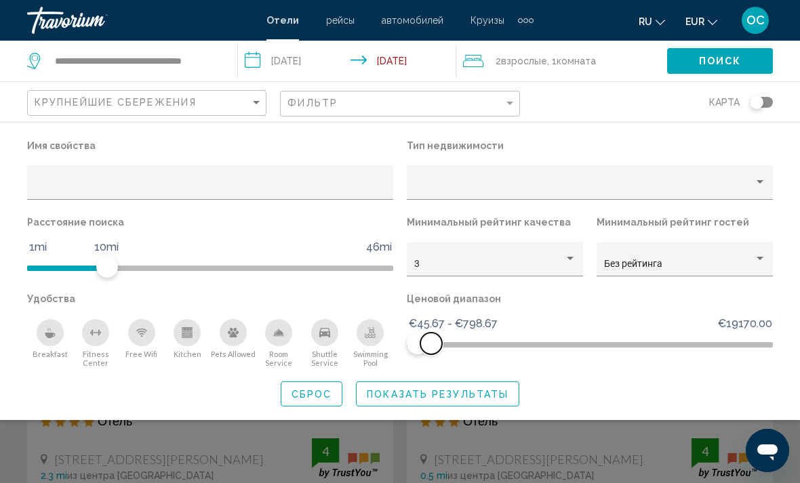
scroll to position [12, 0]
click at [474, 393] on span "Показать результаты" at bounding box center [438, 394] width 142 height 11
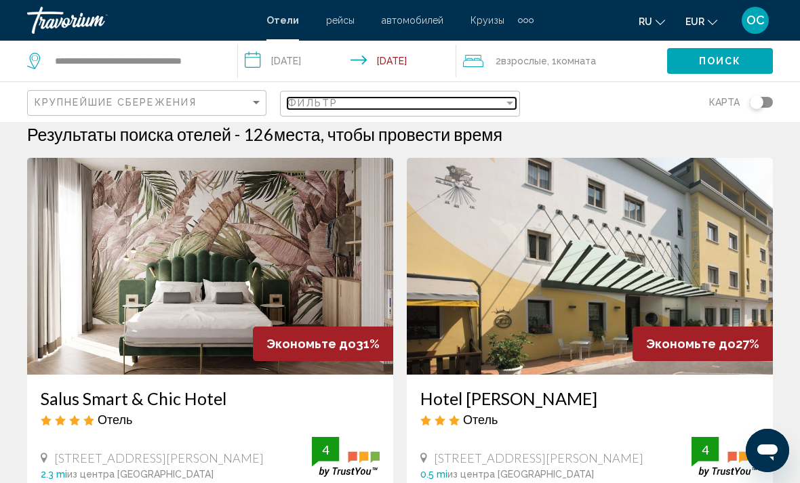
click at [514, 103] on div "Filter" at bounding box center [510, 103] width 12 height 11
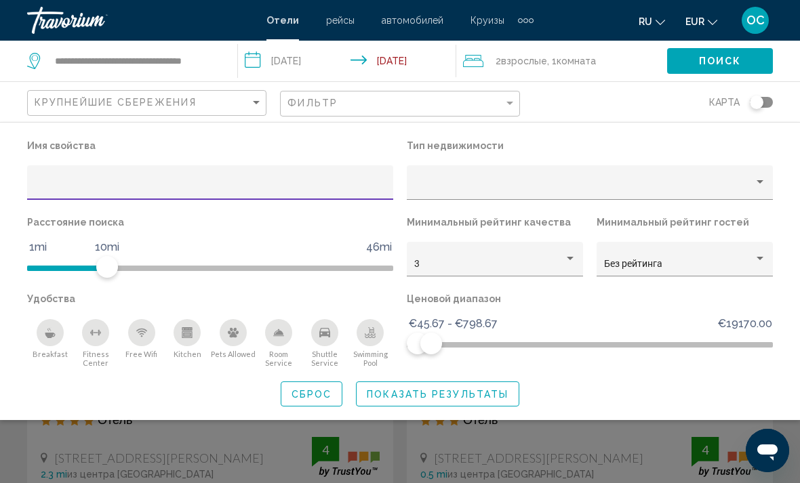
click at [372, 341] on div "Swimming Pool" at bounding box center [370, 332] width 27 height 27
click at [50, 332] on icon "Breakfast" at bounding box center [50, 333] width 11 height 11
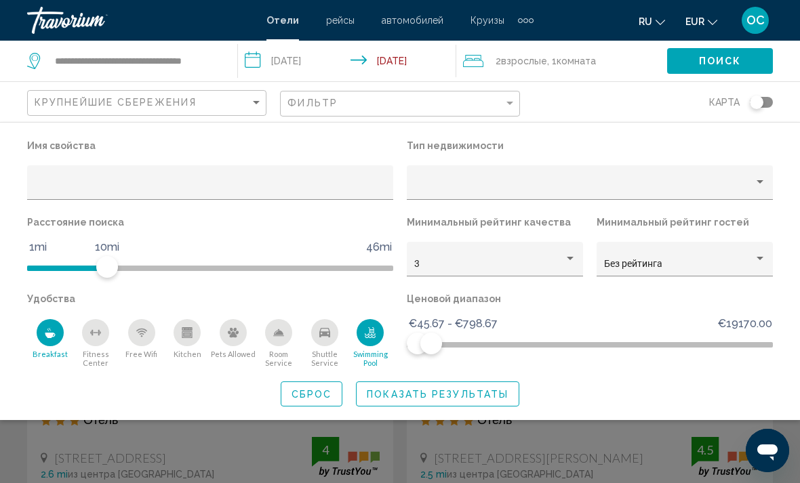
click at [469, 397] on span "Показать результаты" at bounding box center [438, 394] width 142 height 11
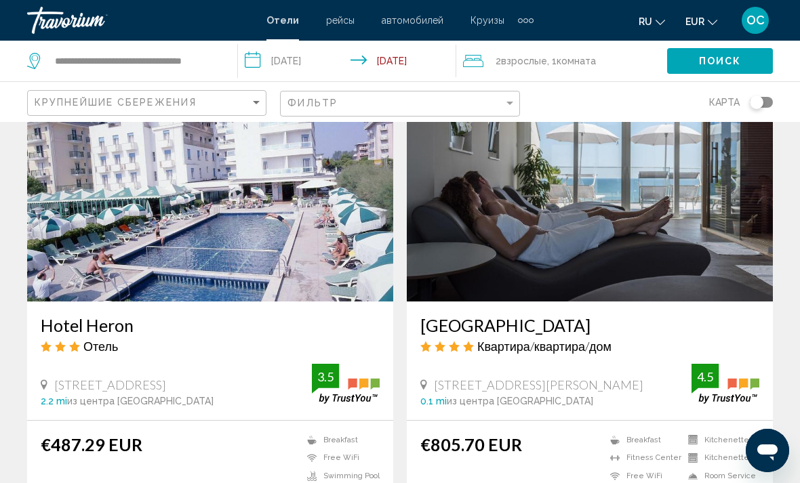
scroll to position [1020, 0]
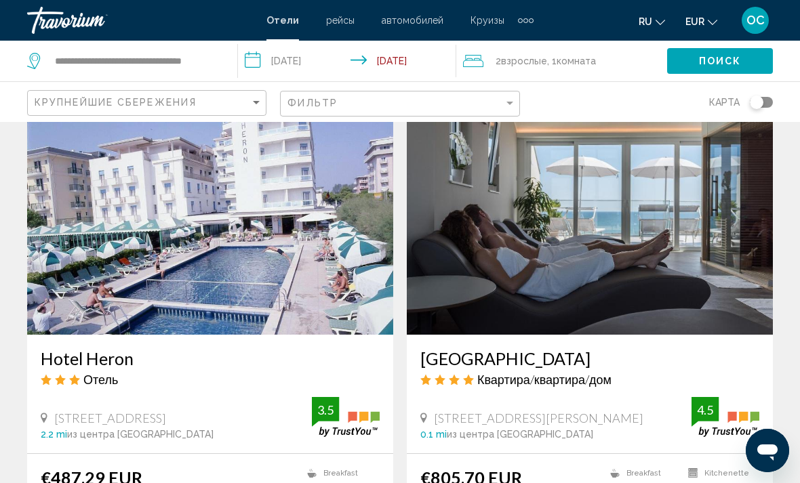
click at [280, 230] on img "Main content" at bounding box center [210, 226] width 366 height 217
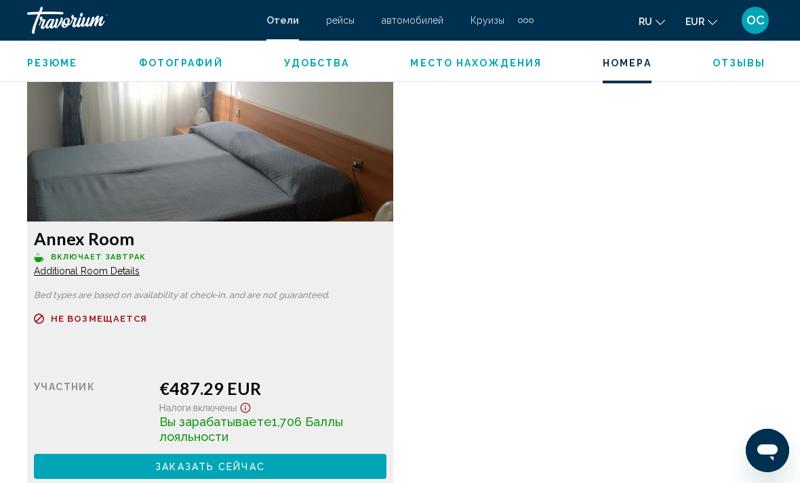
scroll to position [2042, 0]
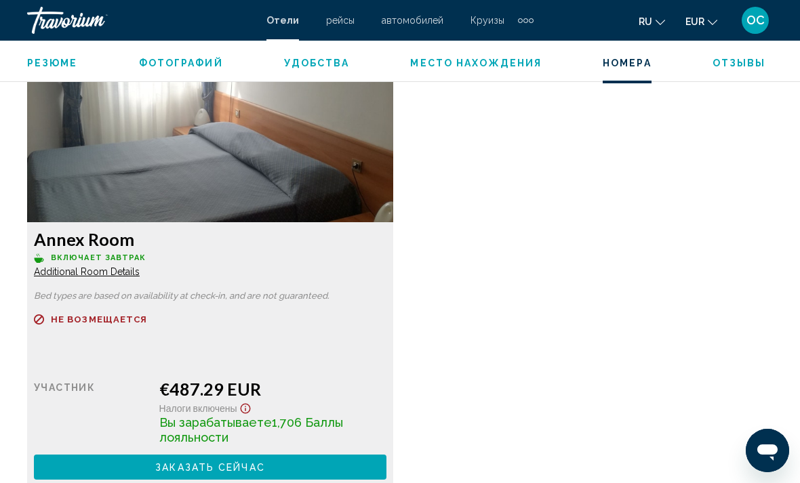
click at [132, 271] on span "Additional Room Details" at bounding box center [87, 271] width 106 height 11
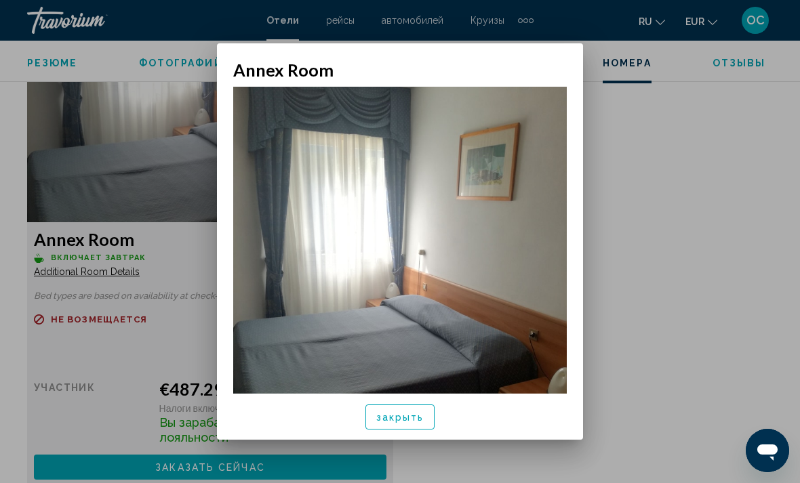
scroll to position [0, 0]
click at [419, 424] on button "закрыть" at bounding box center [400, 417] width 70 height 25
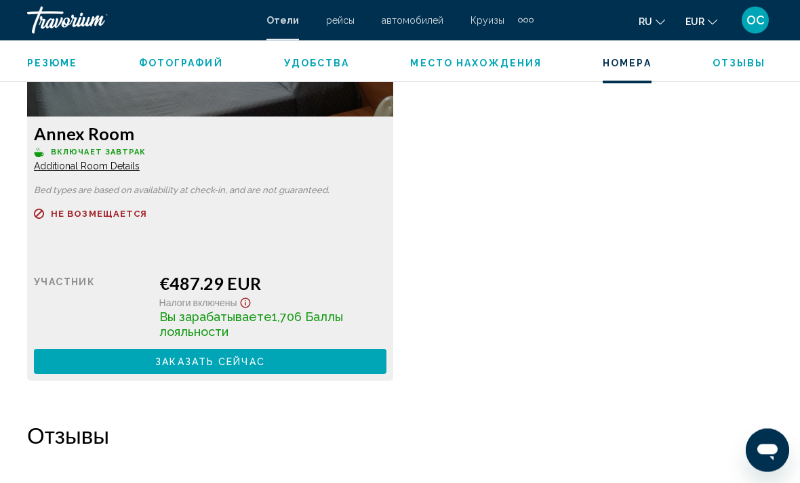
scroll to position [2148, 0]
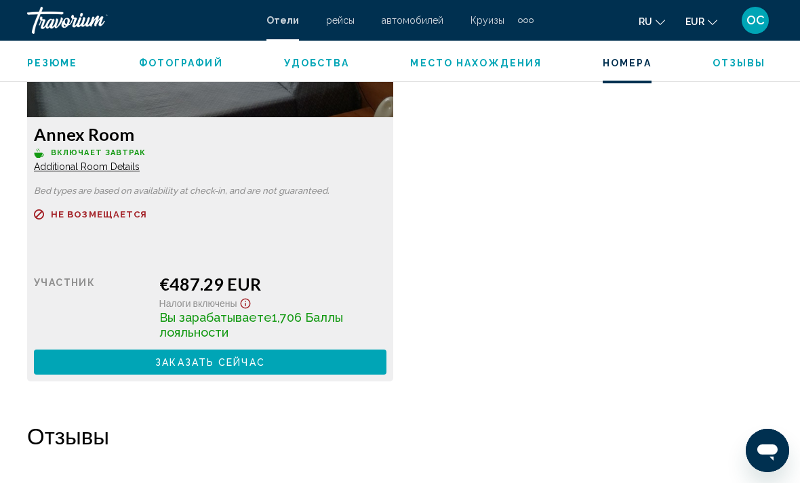
click at [321, 359] on button "Заказать сейчас Больше недоступно" at bounding box center [210, 362] width 353 height 25
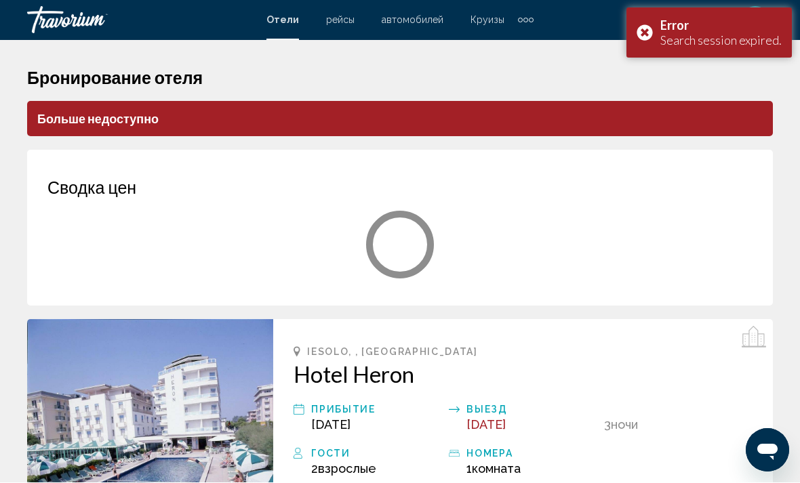
scroll to position [1, 0]
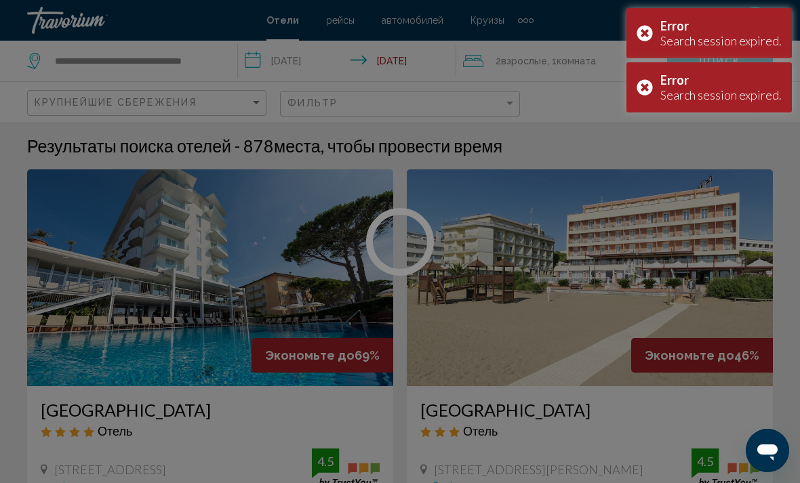
scroll to position [45, 0]
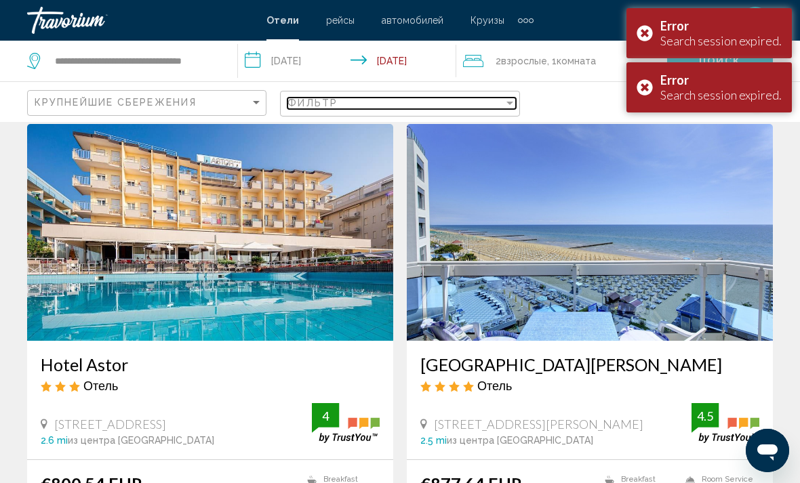
click at [509, 104] on div "Filter" at bounding box center [510, 103] width 12 height 11
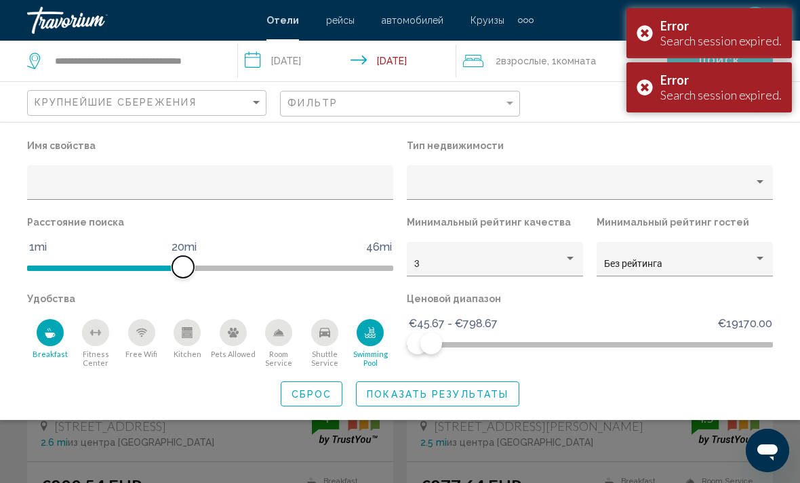
scroll to position [43, 0]
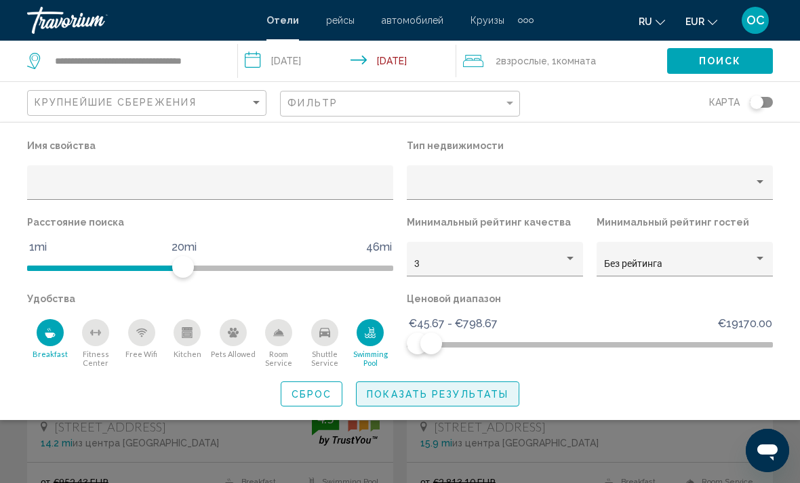
click at [435, 396] on span "Показать результаты" at bounding box center [438, 394] width 142 height 11
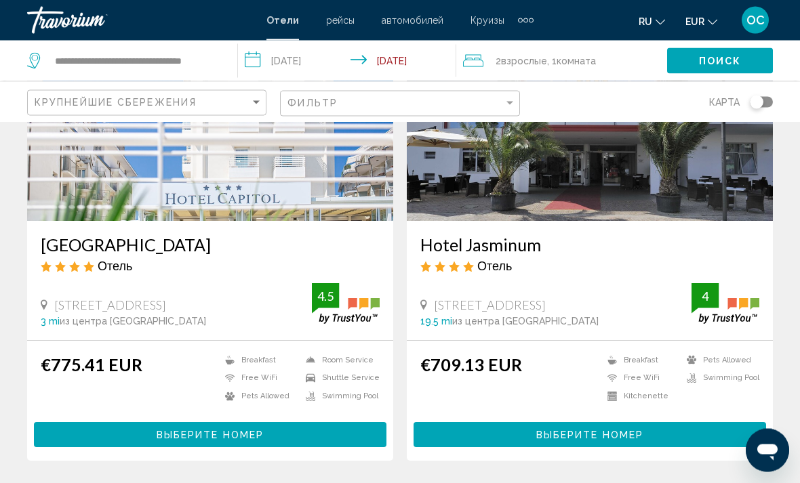
scroll to position [2586, 0]
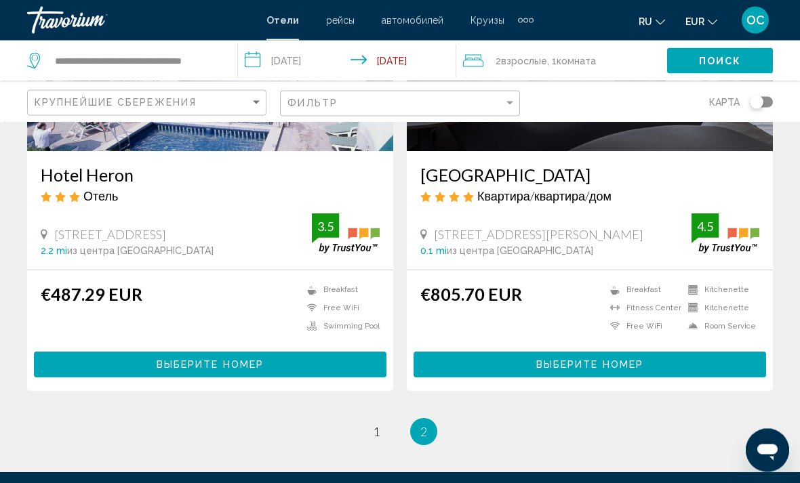
scroll to position [235, 0]
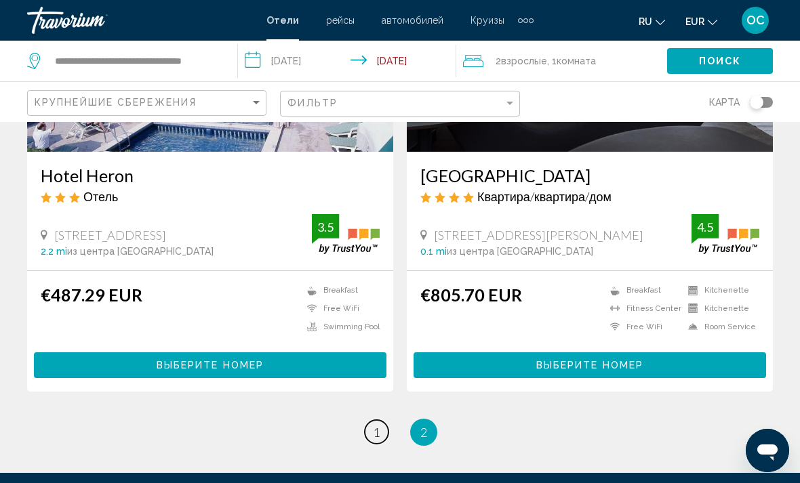
click at [378, 442] on link "page 1" at bounding box center [377, 432] width 24 height 24
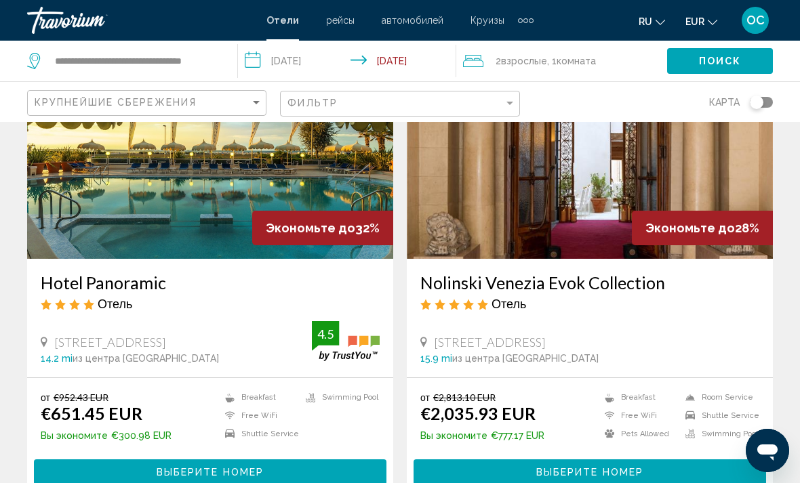
scroll to position [144, 0]
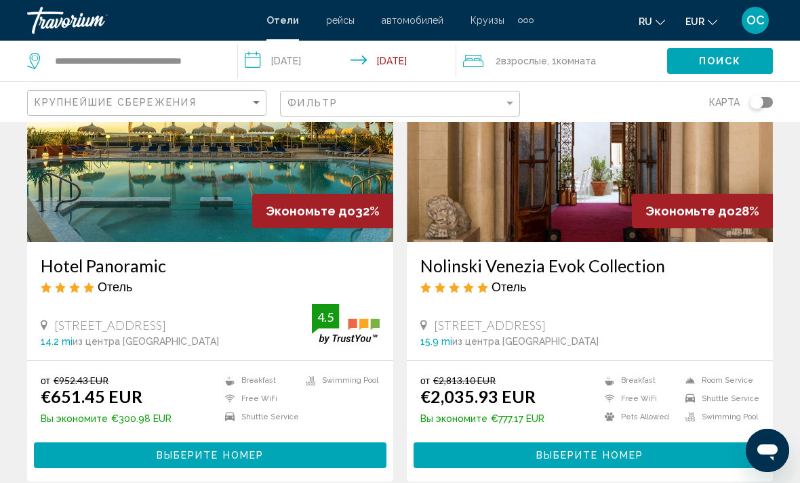
click at [213, 199] on img "Main content" at bounding box center [210, 133] width 366 height 217
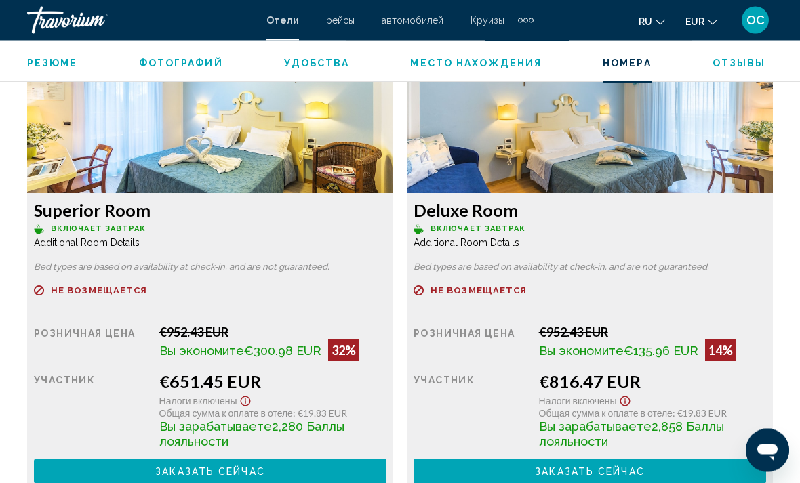
scroll to position [2134, 0]
click at [127, 243] on span "Additional Room Details" at bounding box center [87, 242] width 106 height 11
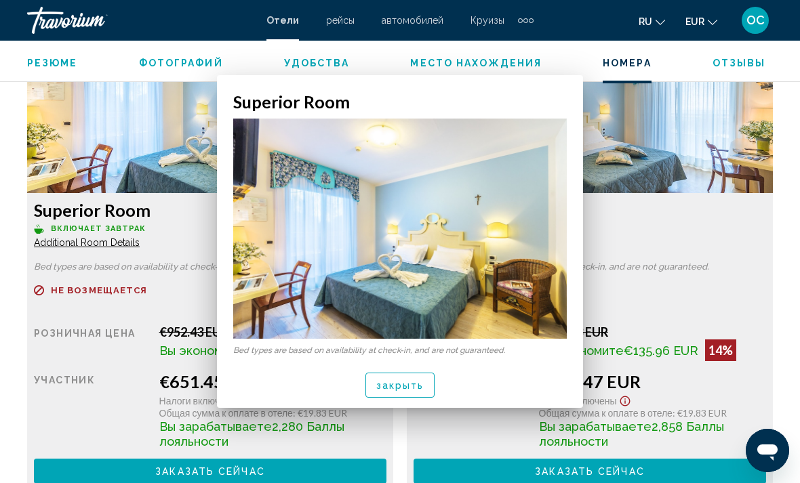
scroll to position [0, 0]
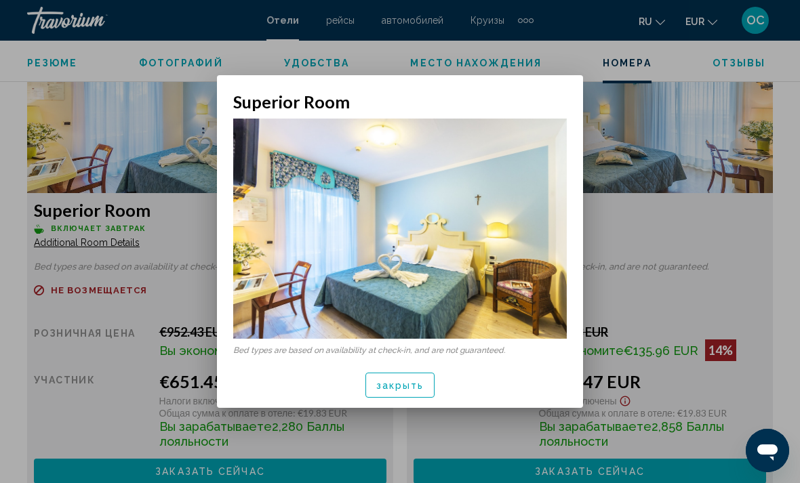
click at [429, 374] on button "закрыть" at bounding box center [400, 385] width 70 height 25
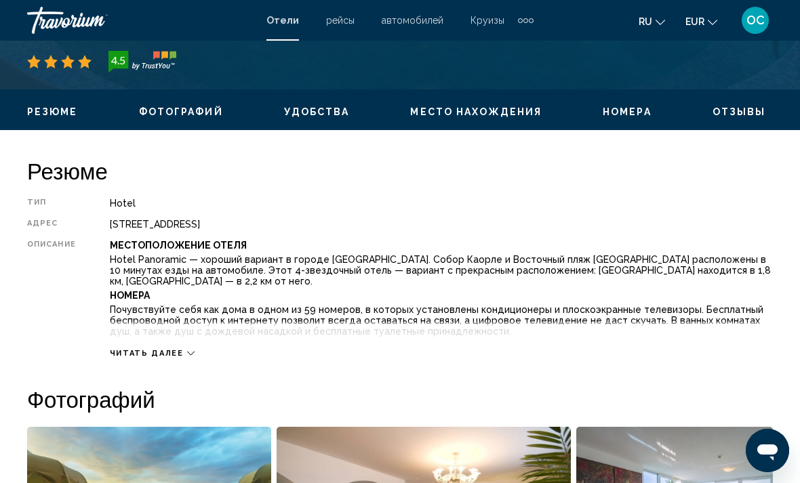
scroll to position [597, 0]
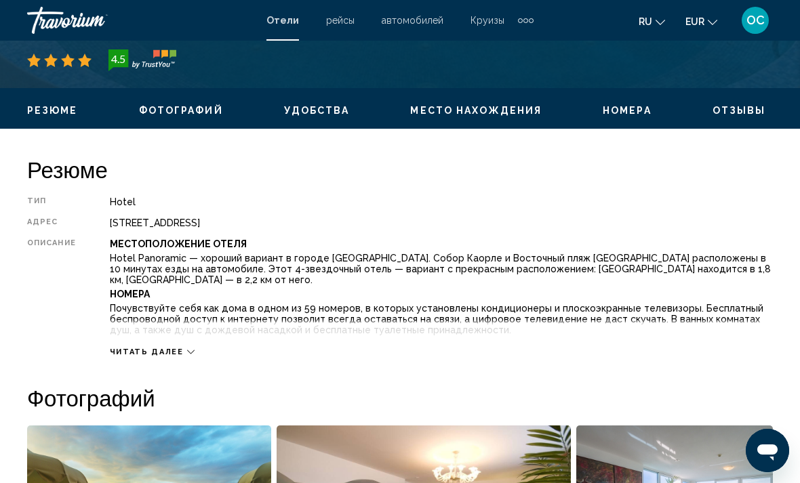
click at [186, 357] on div "Читать далее" at bounding box center [152, 352] width 85 height 9
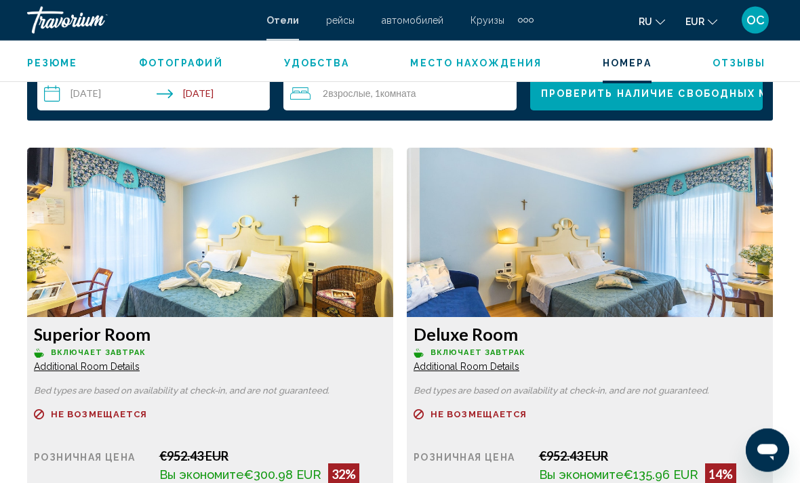
scroll to position [2137, 0]
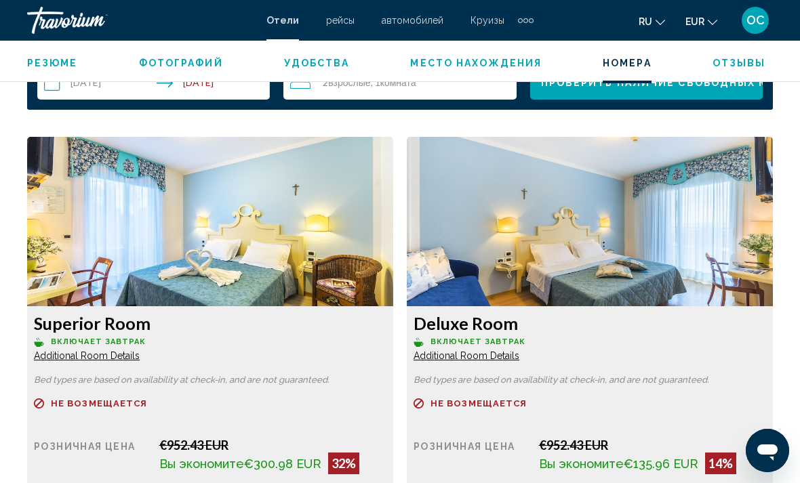
click at [133, 351] on span "Additional Room Details" at bounding box center [87, 356] width 106 height 11
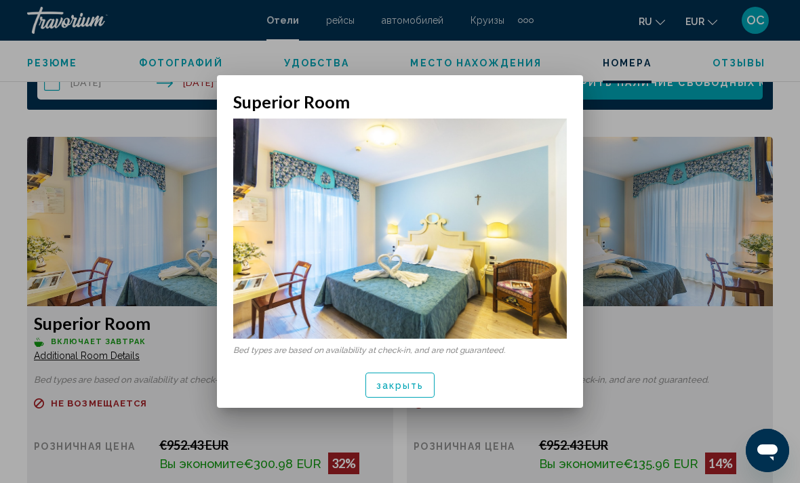
scroll to position [0, 0]
click at [407, 390] on span "закрыть" at bounding box center [400, 385] width 48 height 11
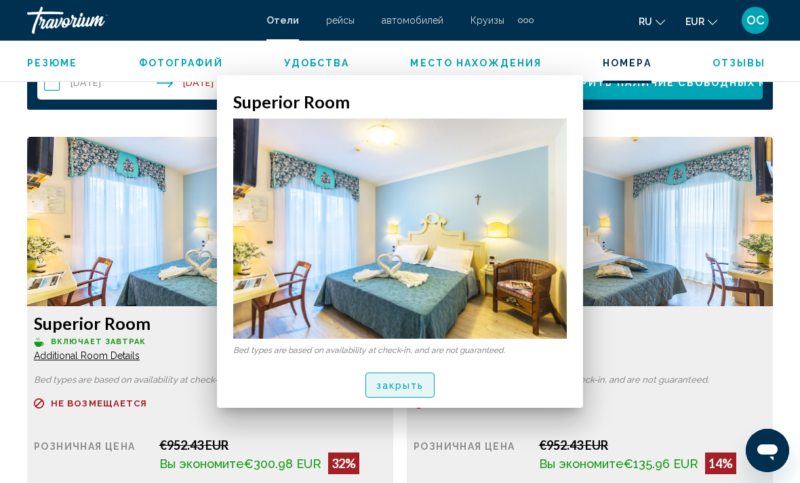
scroll to position [2137, 0]
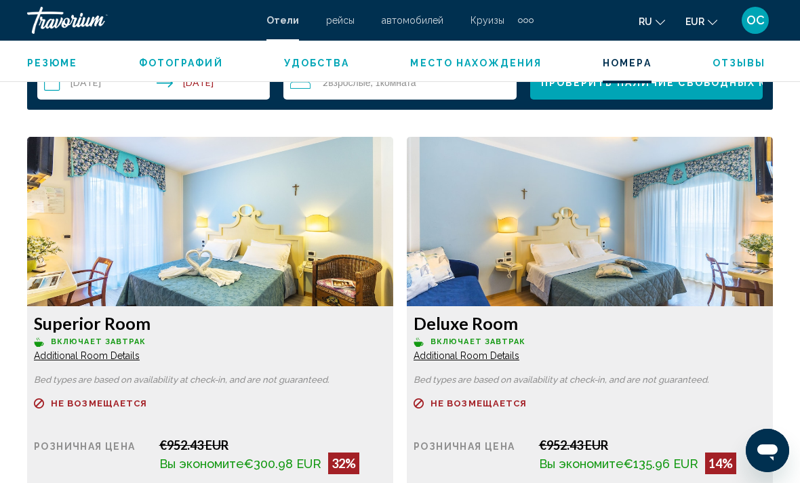
click at [140, 351] on span "Additional Room Details" at bounding box center [87, 356] width 106 height 11
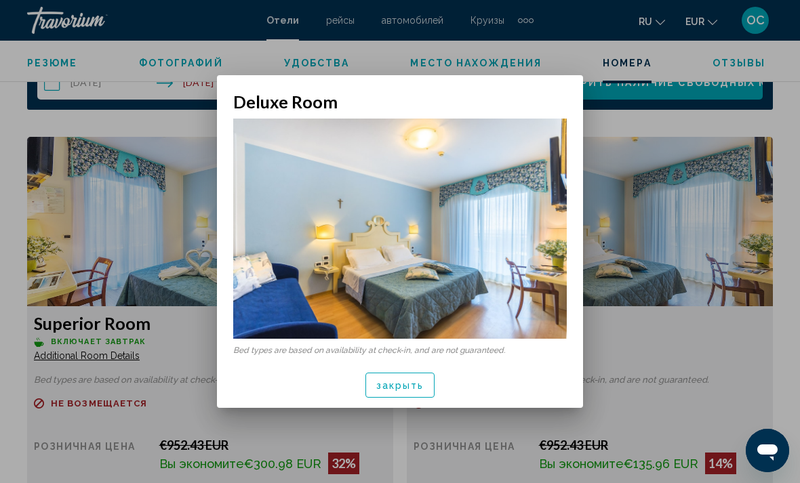
scroll to position [0, 0]
click at [410, 391] on span "закрыть" at bounding box center [400, 385] width 48 height 11
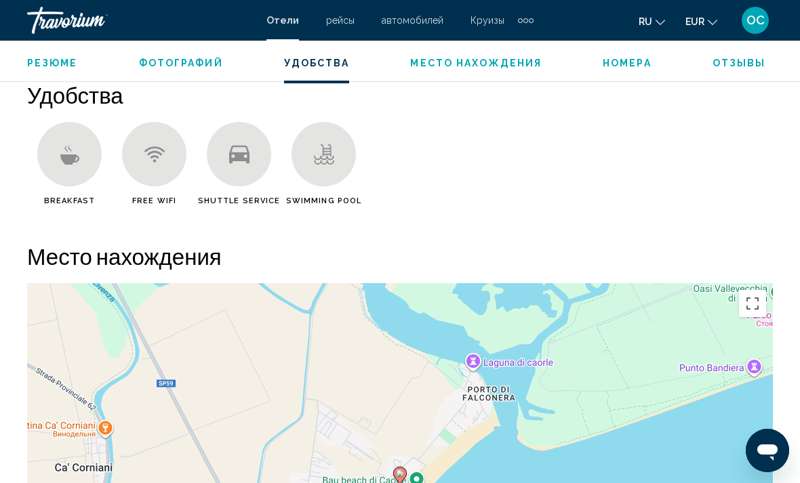
scroll to position [1421, 0]
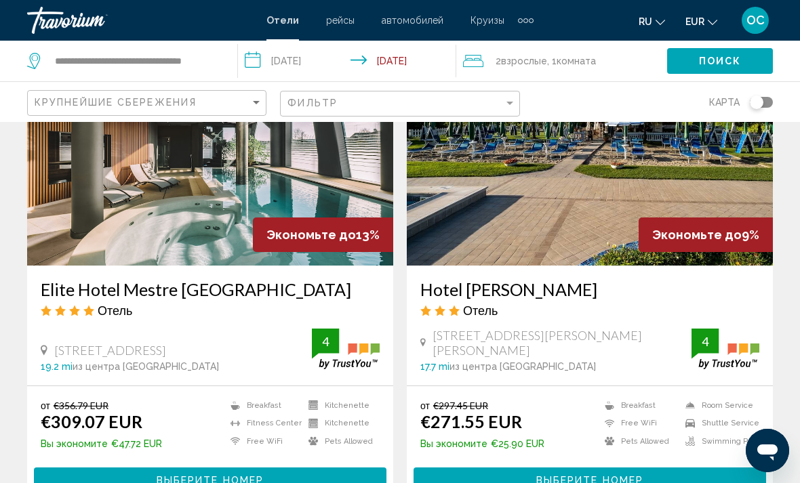
scroll to position [599, 0]
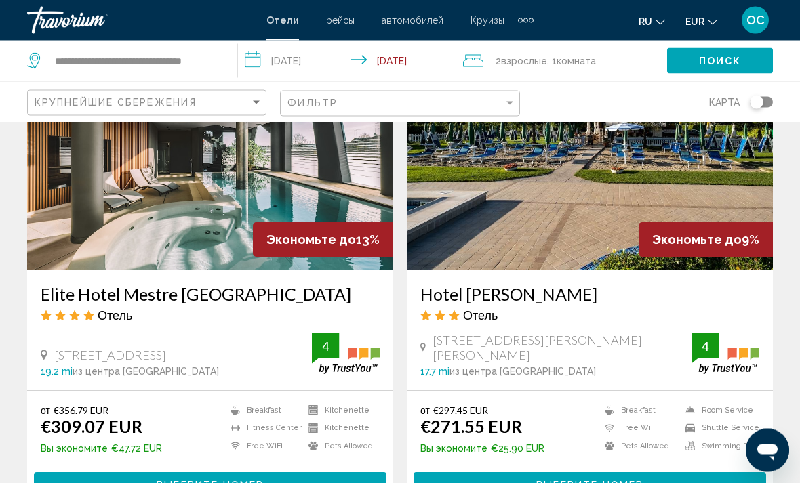
click at [228, 201] on img "Main content" at bounding box center [210, 162] width 366 height 217
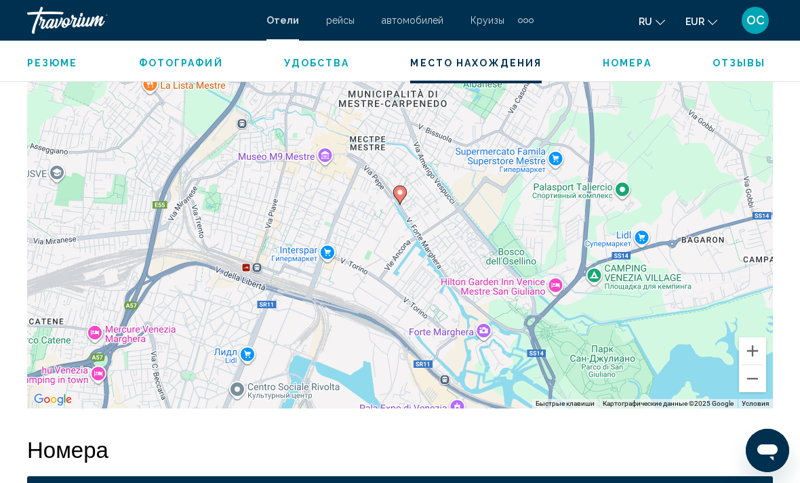
scroll to position [1693, 0]
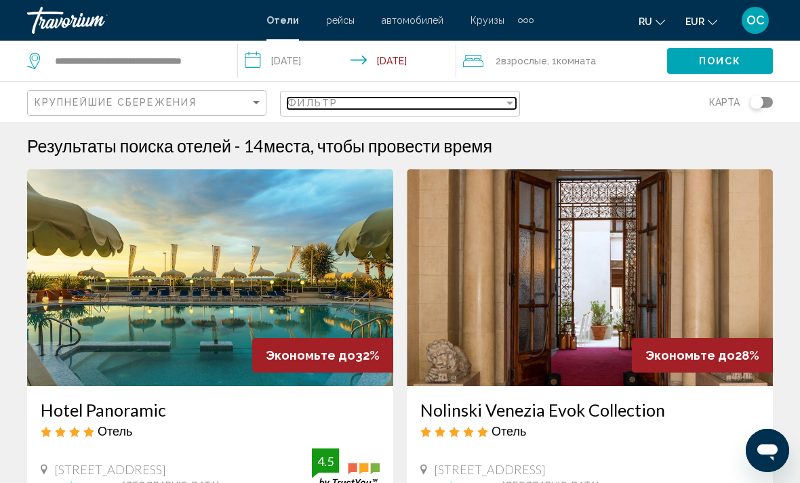
click at [507, 102] on div "Filter" at bounding box center [510, 103] width 7 height 3
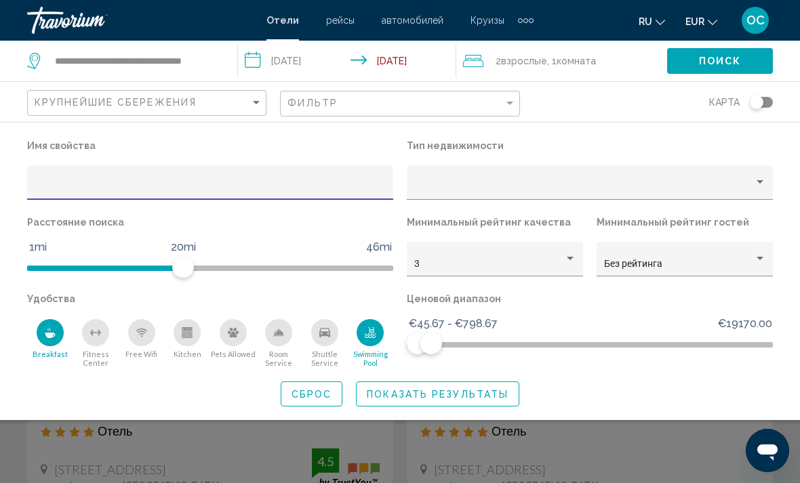
click at [467, 92] on div "Фильтр" at bounding box center [402, 104] width 228 height 25
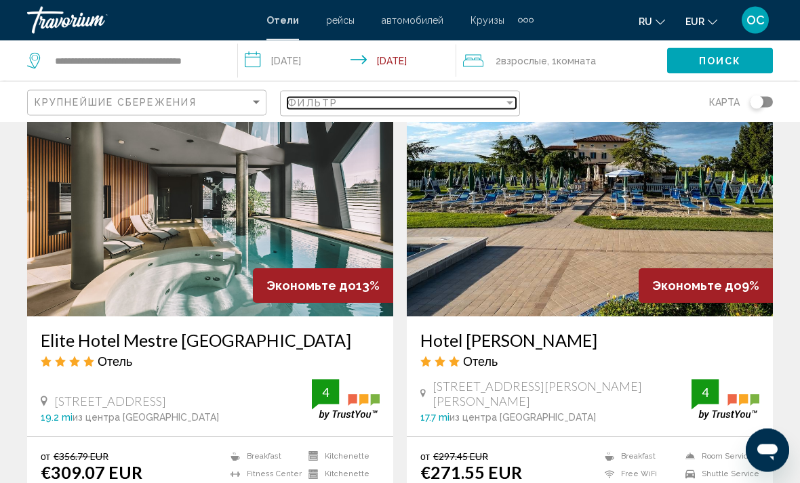
scroll to position [554, 0]
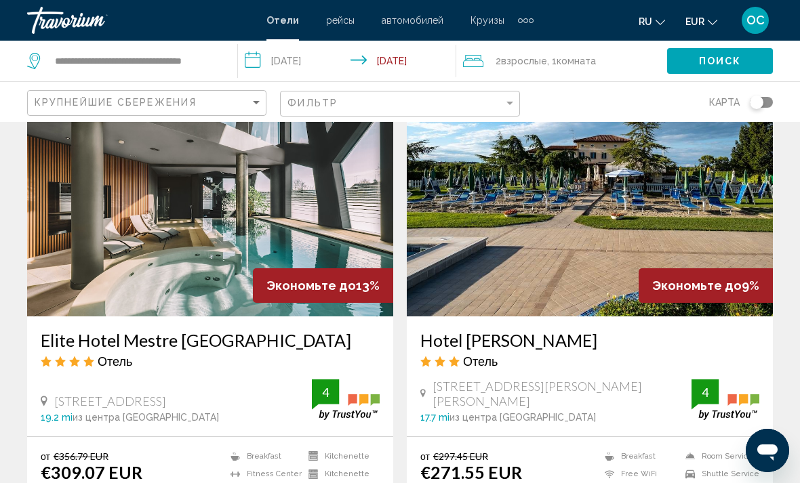
click at [634, 196] on img "Main content" at bounding box center [590, 208] width 366 height 217
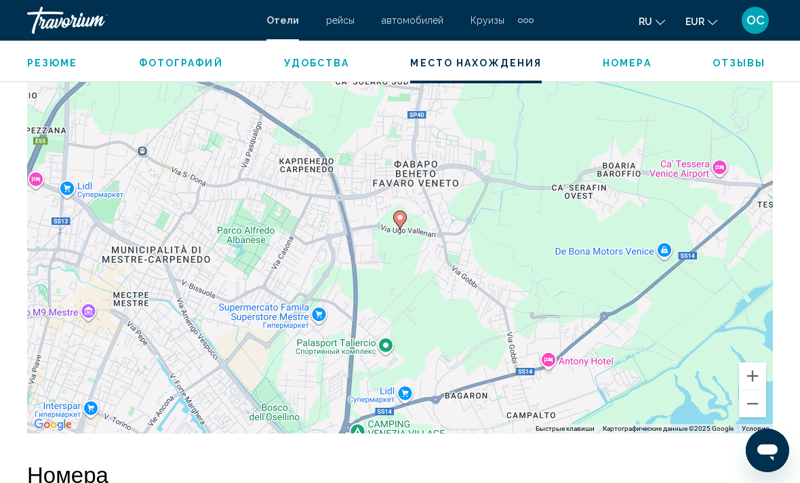
scroll to position [1518, 0]
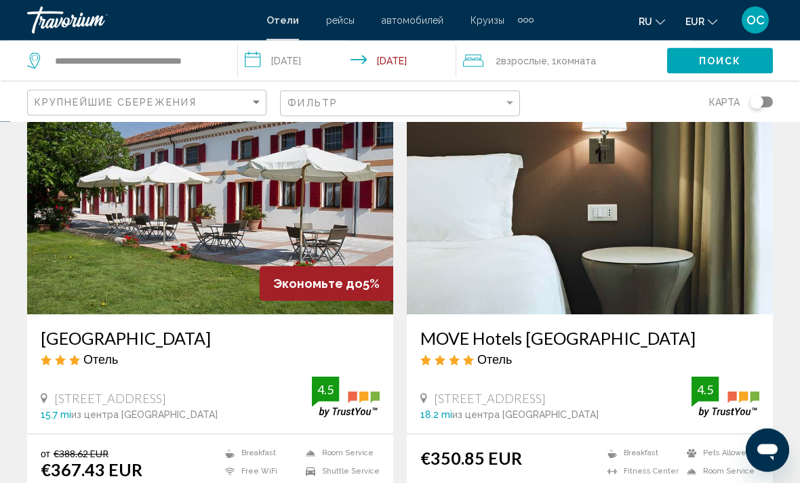
scroll to position [1042, 0]
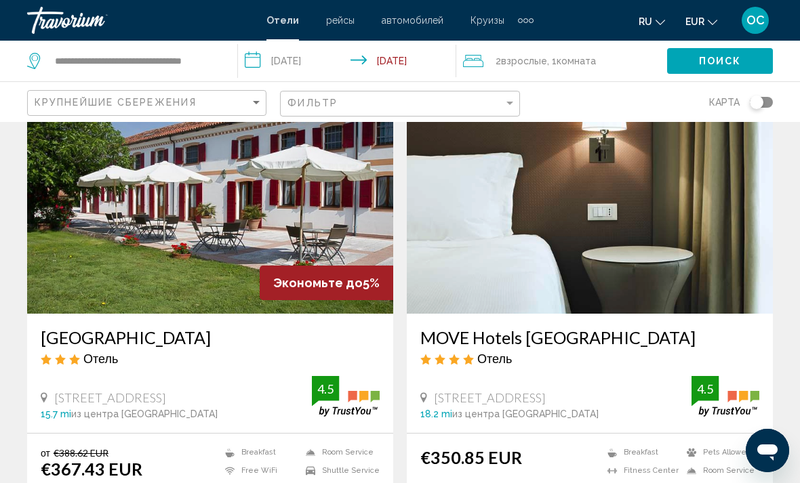
click at [713, 274] on img "Main content" at bounding box center [590, 205] width 366 height 217
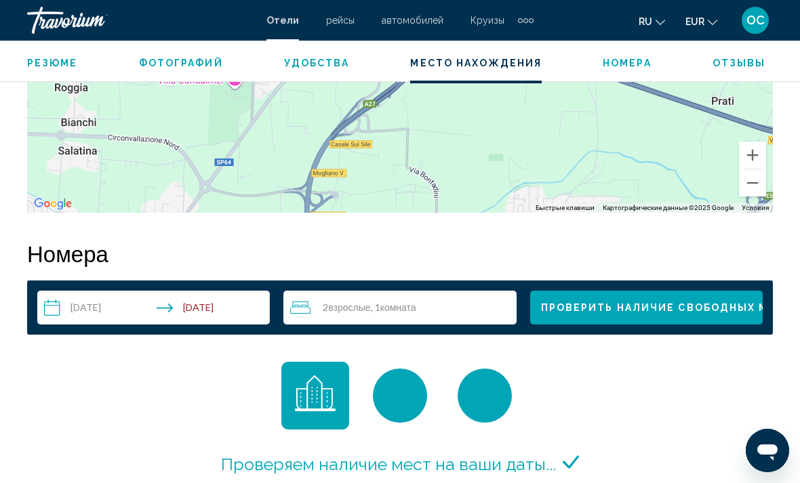
scroll to position [1796, 0]
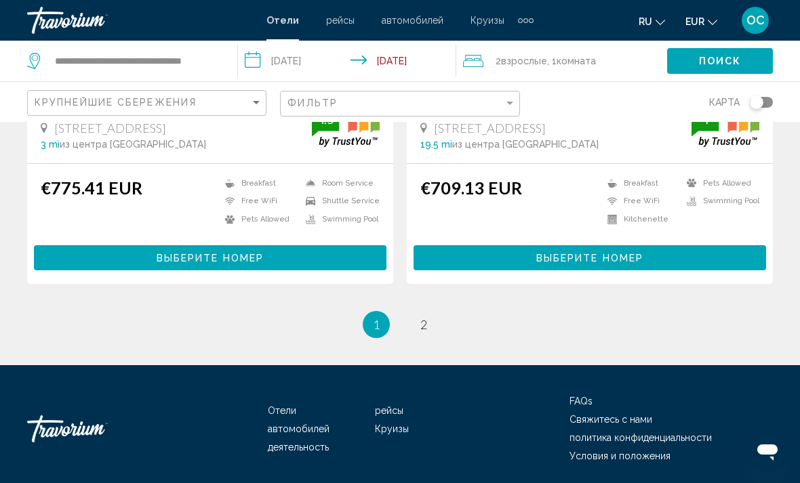
scroll to position [2763, 0]
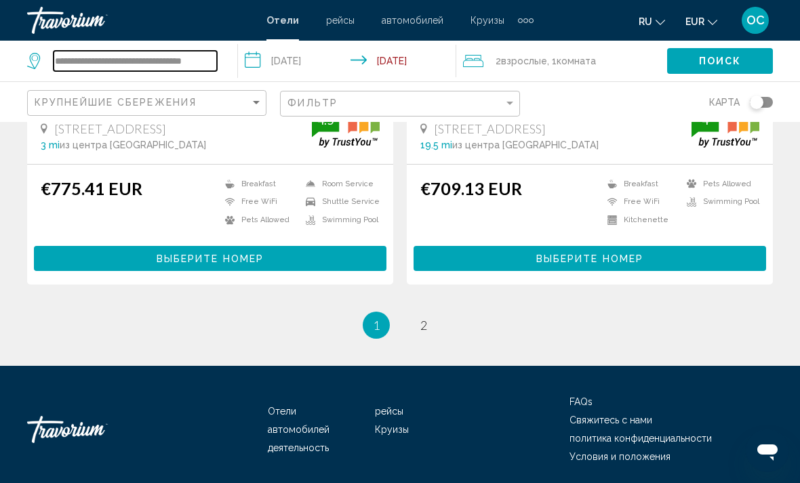
click at [204, 63] on input "**********" at bounding box center [135, 61] width 163 height 20
click at [60, 58] on input "**********" at bounding box center [135, 61] width 163 height 20
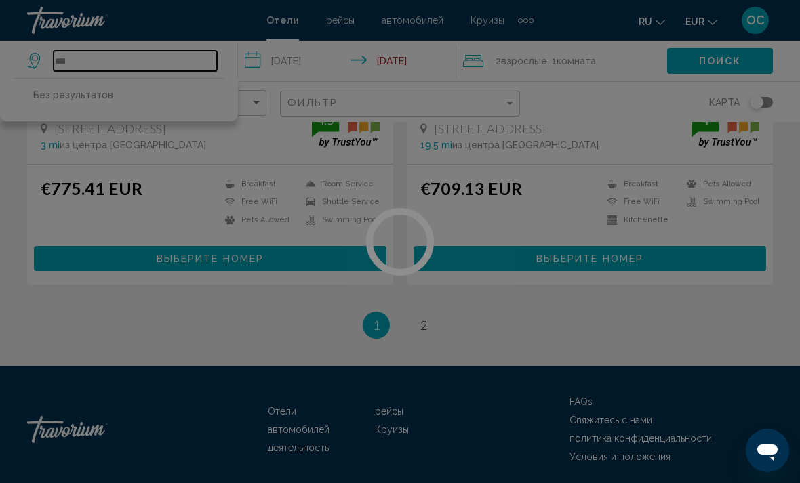
type input "***"
click at [711, 313] on div at bounding box center [400, 241] width 800 height 483
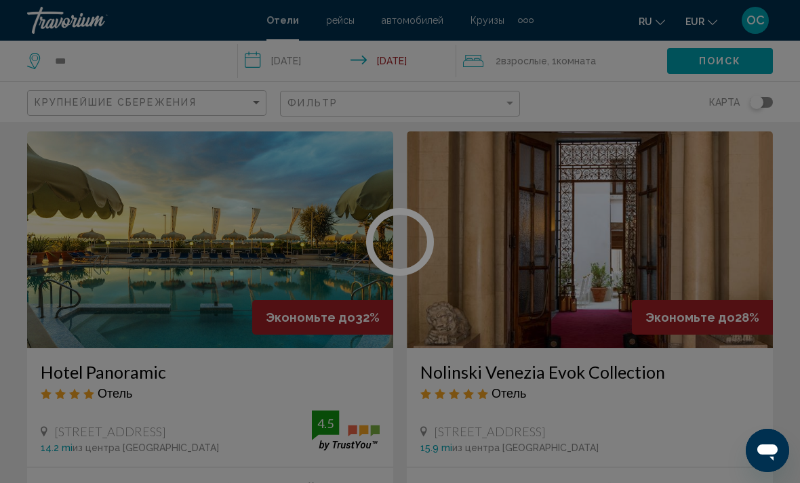
scroll to position [0, 0]
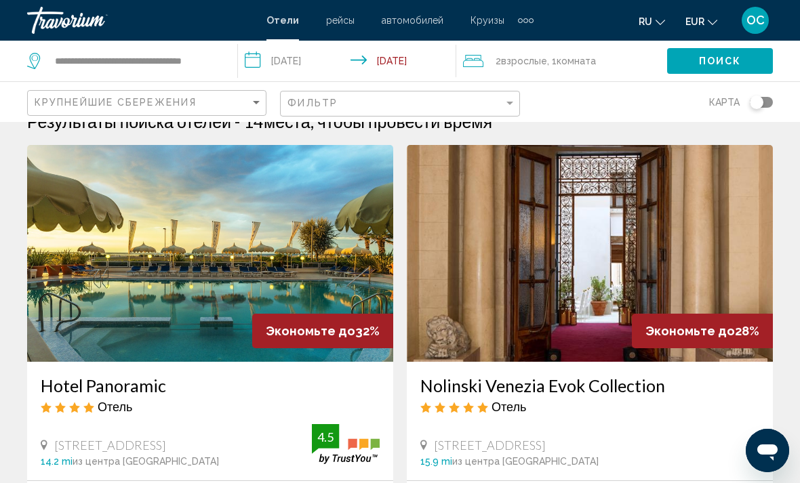
scroll to position [14, 0]
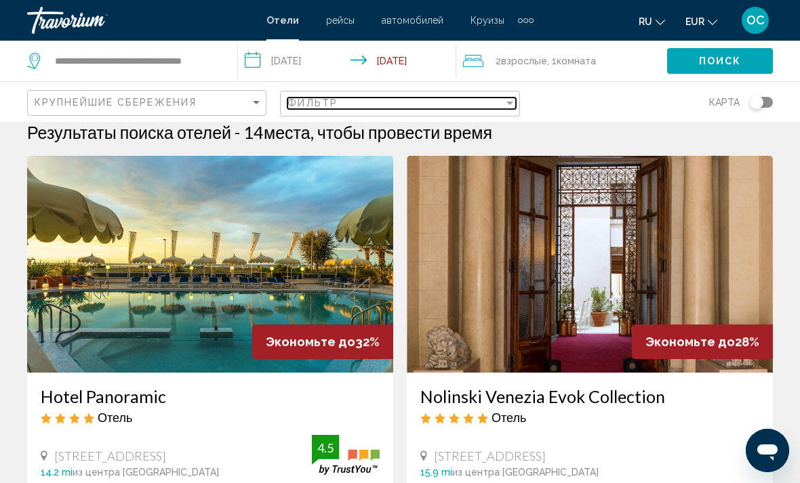
click at [509, 106] on div "Filter" at bounding box center [510, 103] width 12 height 11
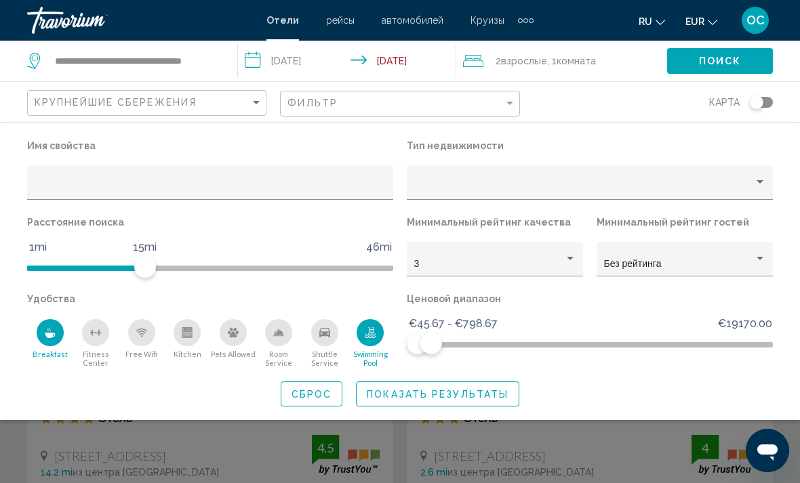
click at [486, 395] on span "Показать результаты" at bounding box center [438, 394] width 142 height 11
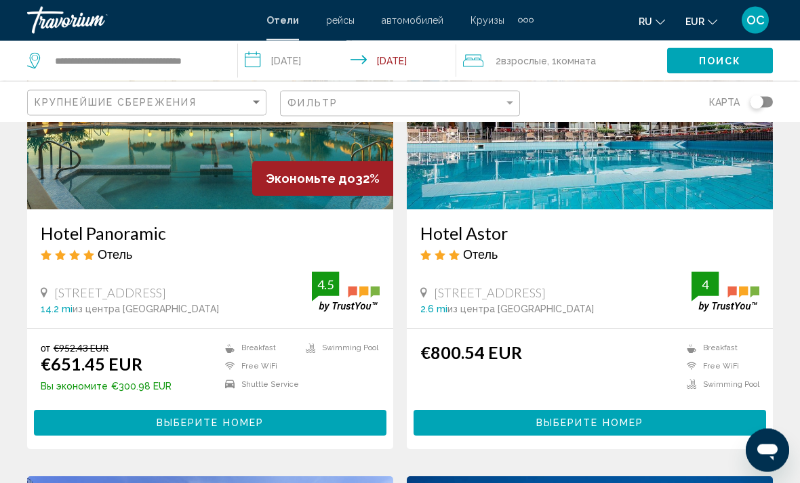
scroll to position [176, 0]
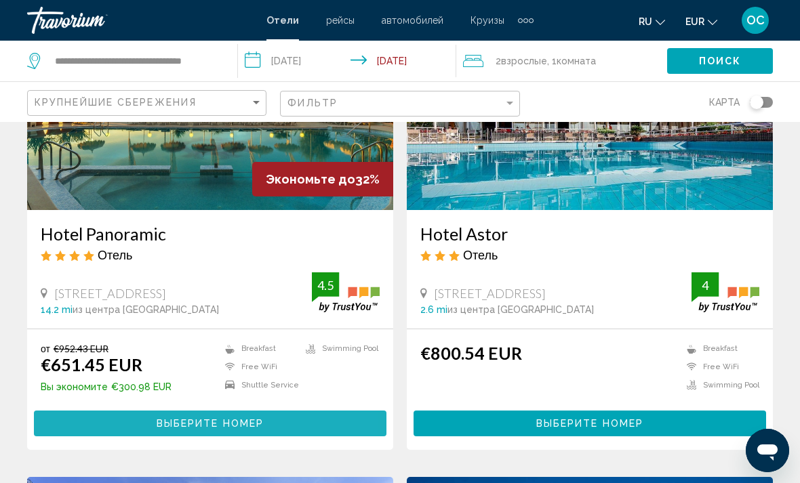
click at [294, 422] on button "Выберите номер" at bounding box center [210, 423] width 353 height 25
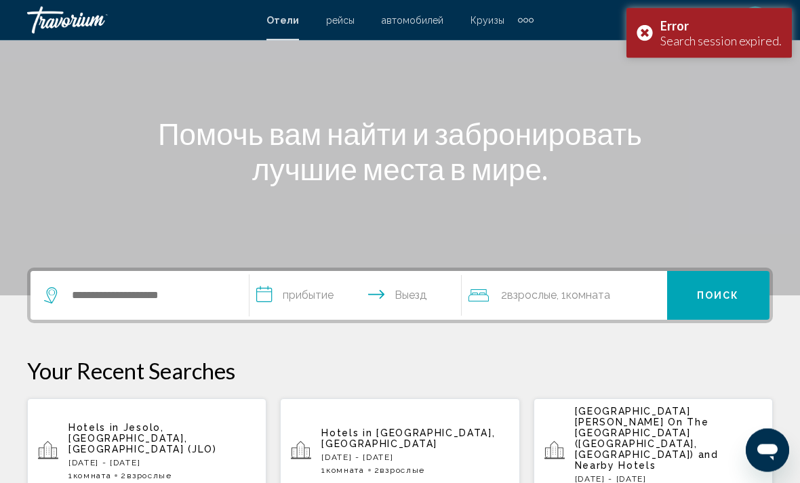
scroll to position [111, 0]
click at [648, 30] on div "Error Search session expired." at bounding box center [709, 33] width 165 height 50
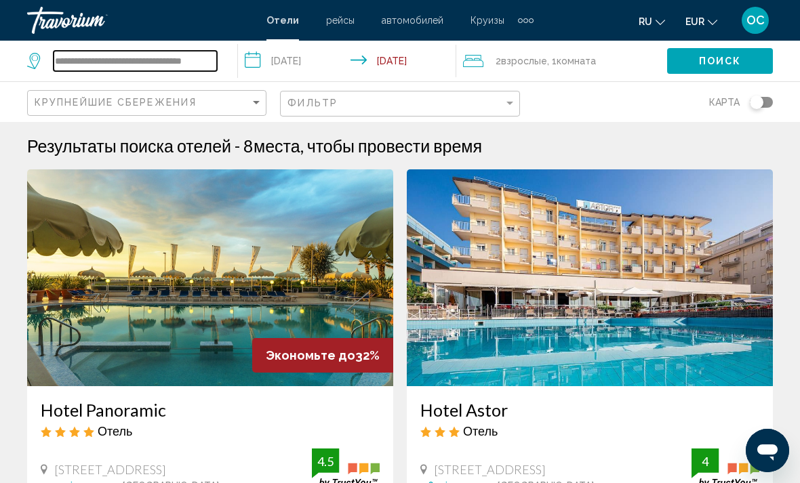
click at [216, 57] on input "**********" at bounding box center [135, 61] width 163 height 20
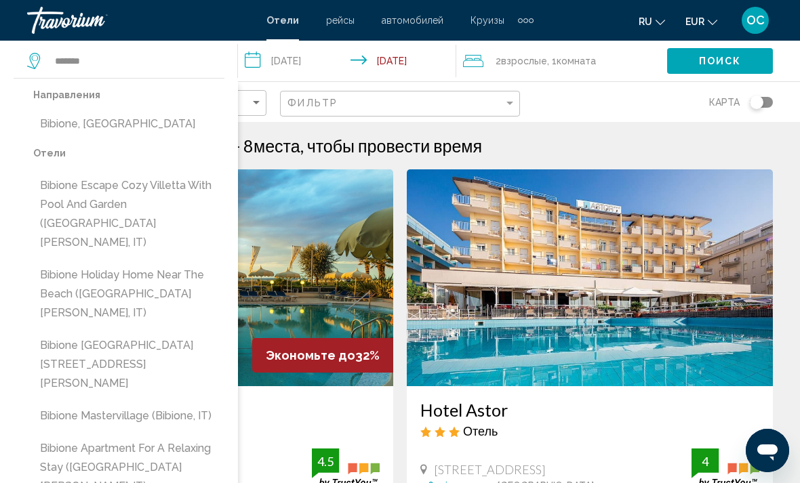
click at [107, 120] on button "Bibione, Italy" at bounding box center [128, 124] width 191 height 26
type input "**********"
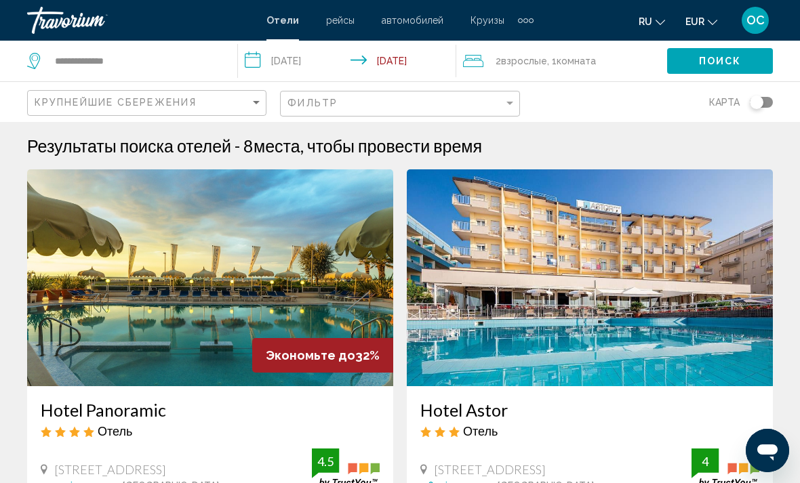
click at [734, 66] on span "Поиск" at bounding box center [720, 61] width 43 height 11
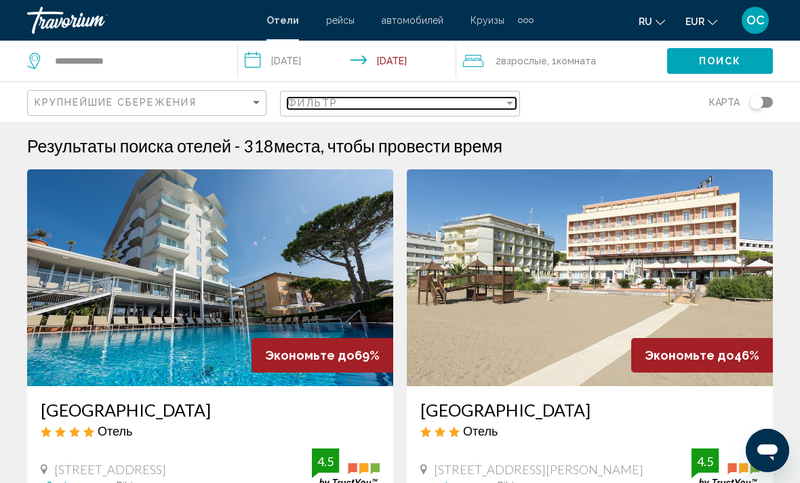
click at [509, 106] on div "Filter" at bounding box center [510, 103] width 12 height 11
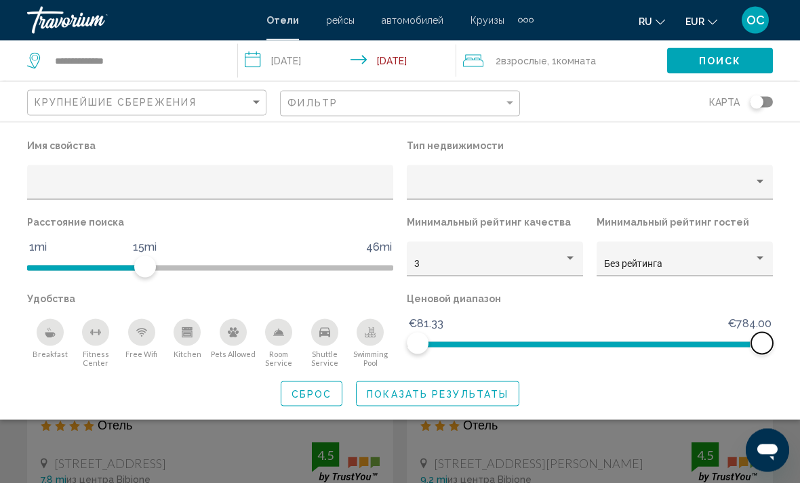
scroll to position [7, 0]
click at [496, 399] on span "Показать результаты" at bounding box center [438, 394] width 142 height 11
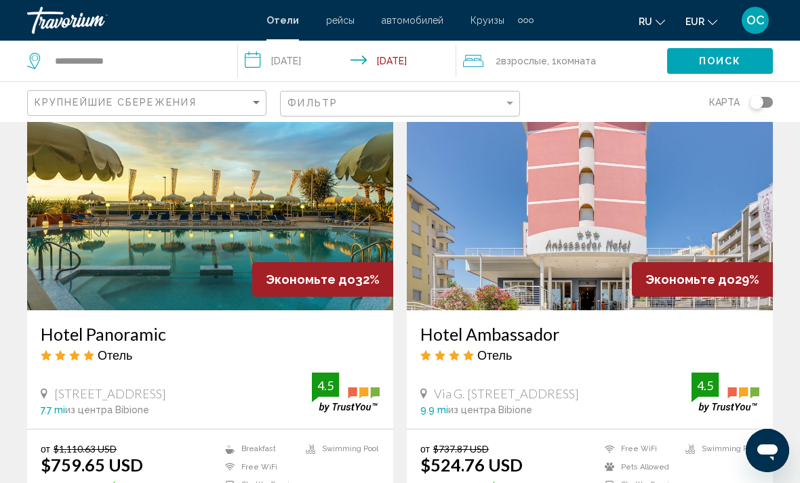
scroll to position [559, 0]
click at [708, 206] on img "Main content" at bounding box center [590, 202] width 366 height 217
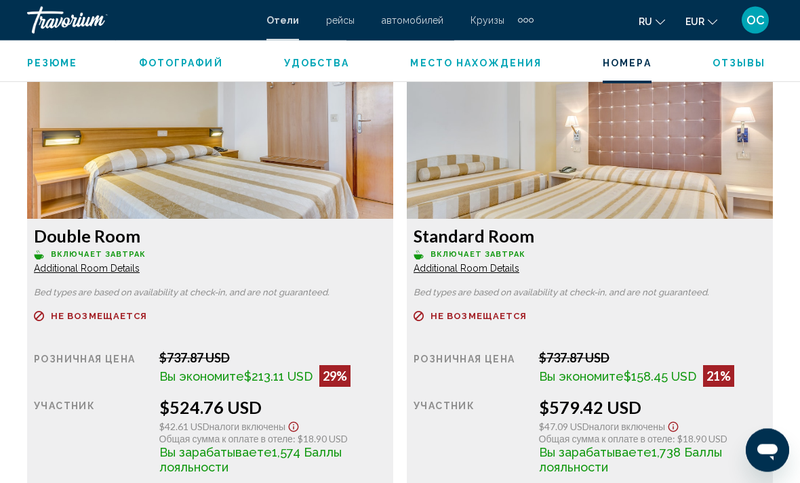
scroll to position [2057, 0]
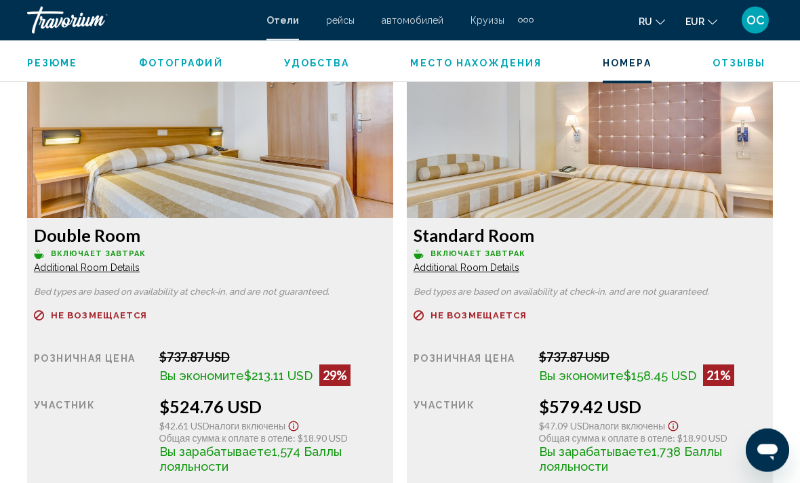
click at [133, 268] on span "Additional Room Details" at bounding box center [87, 268] width 106 height 11
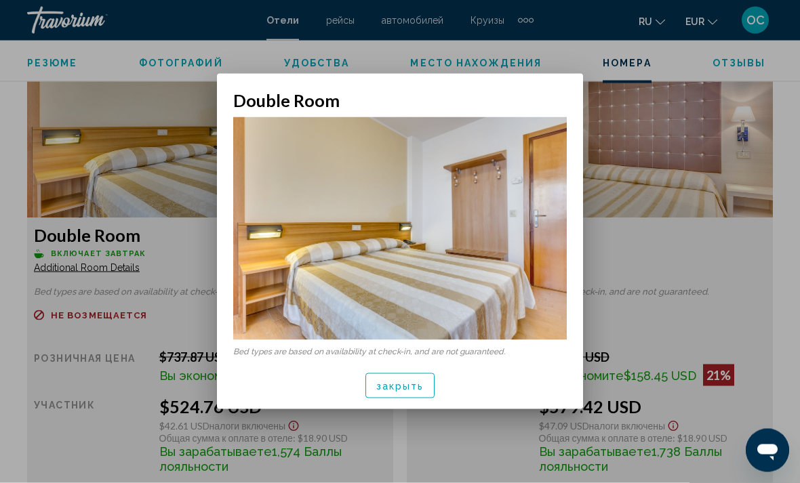
scroll to position [0, 0]
click at [418, 385] on span "закрыть" at bounding box center [400, 386] width 48 height 11
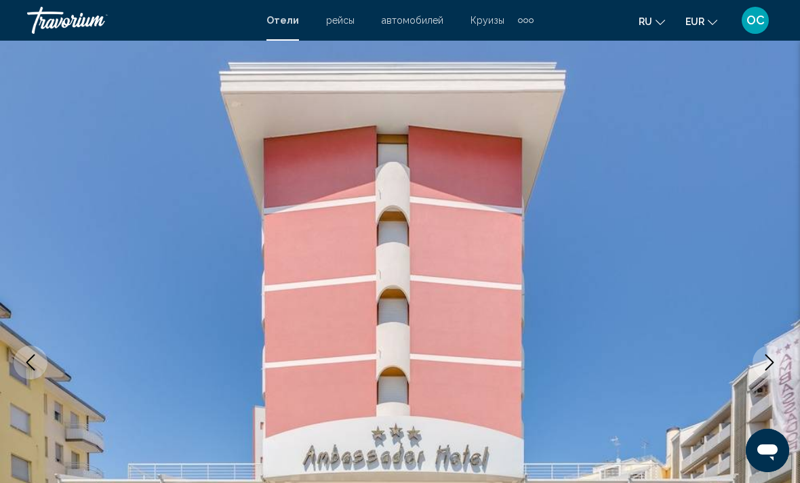
scroll to position [2057, 0]
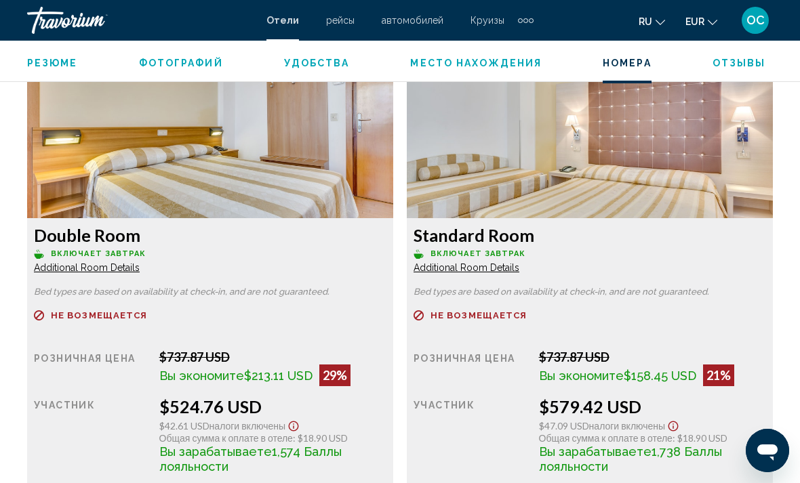
click at [140, 269] on span "Additional Room Details" at bounding box center [87, 267] width 106 height 11
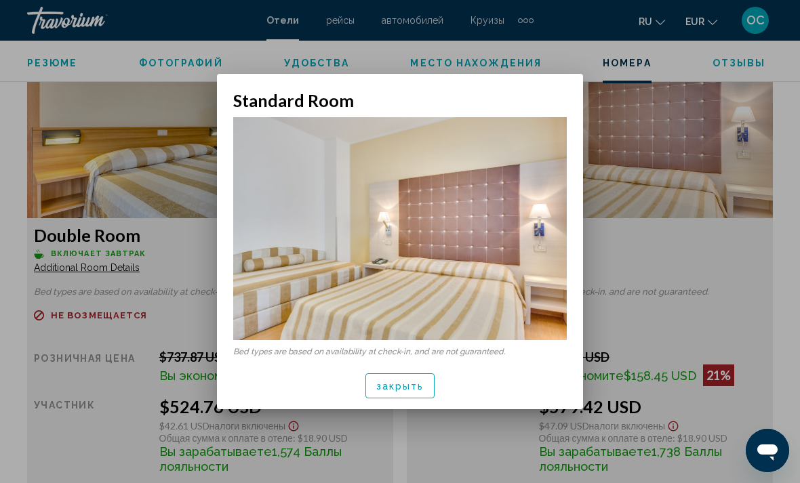
click at [422, 387] on span "закрыть" at bounding box center [400, 386] width 48 height 11
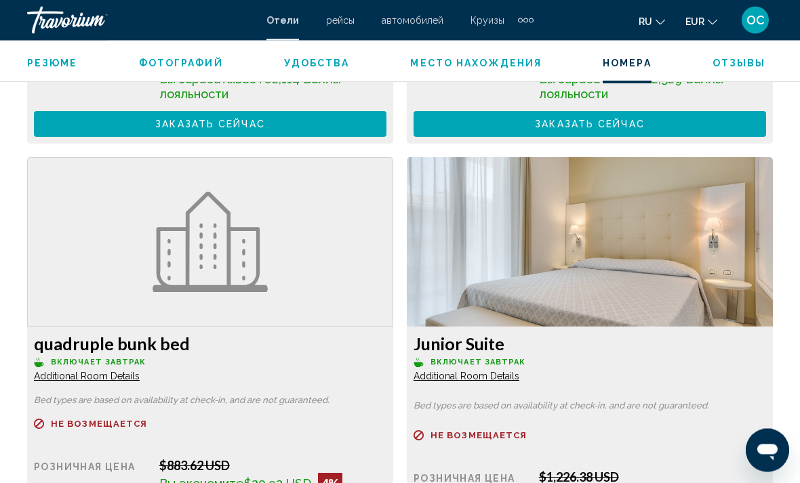
scroll to position [2900, 0]
